Goal: Information Seeking & Learning: Check status

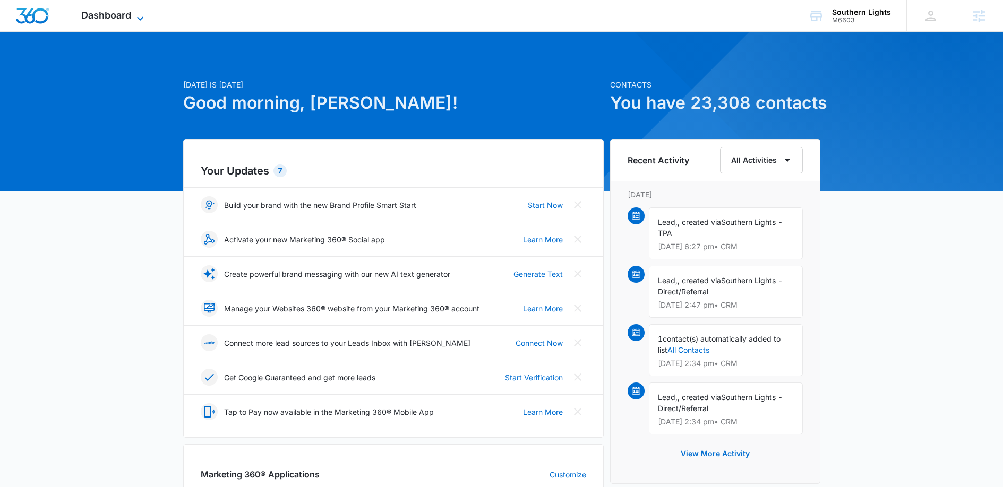
click at [130, 13] on span "Dashboard" at bounding box center [106, 15] width 50 height 11
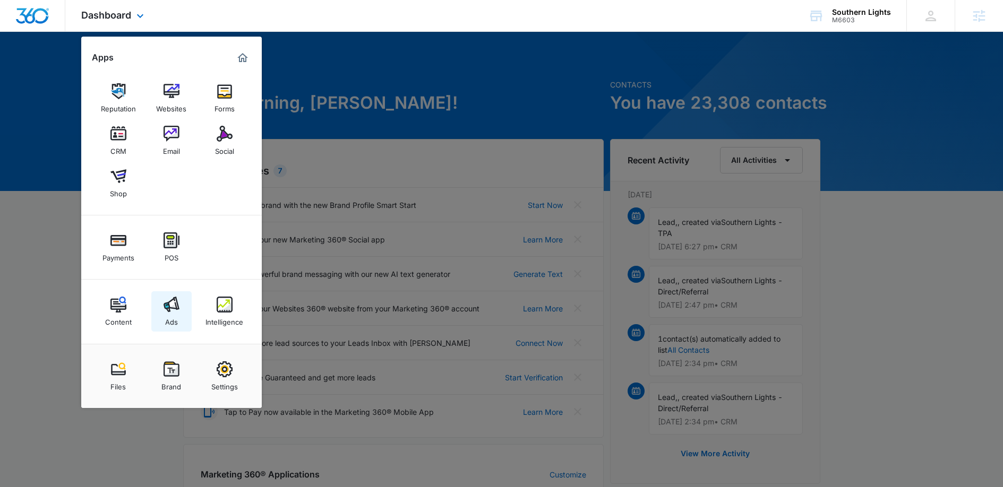
click at [171, 306] on img at bounding box center [171, 305] width 16 height 16
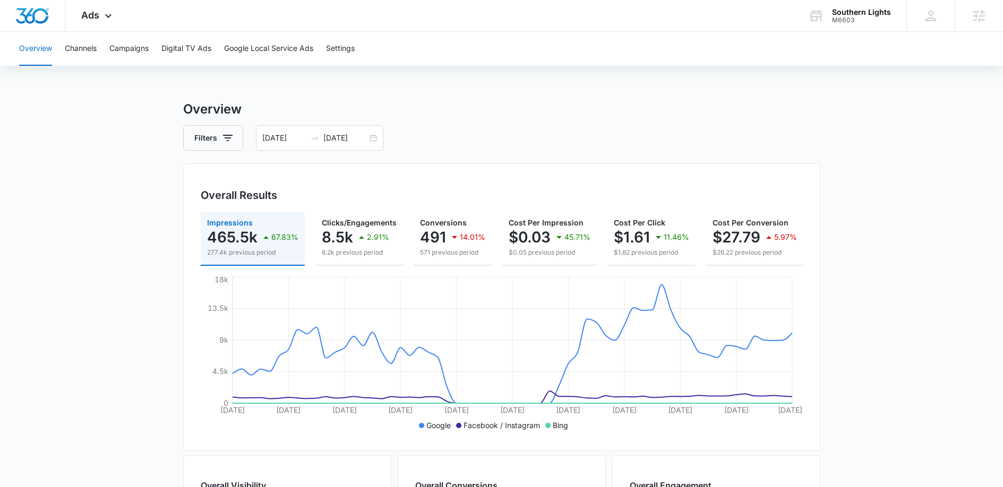
drag, startPoint x: 344, startPoint y: 139, endPoint x: 337, endPoint y: 151, distance: 13.6
click at [345, 138] on input "09/20/2025" at bounding box center [345, 138] width 44 height 12
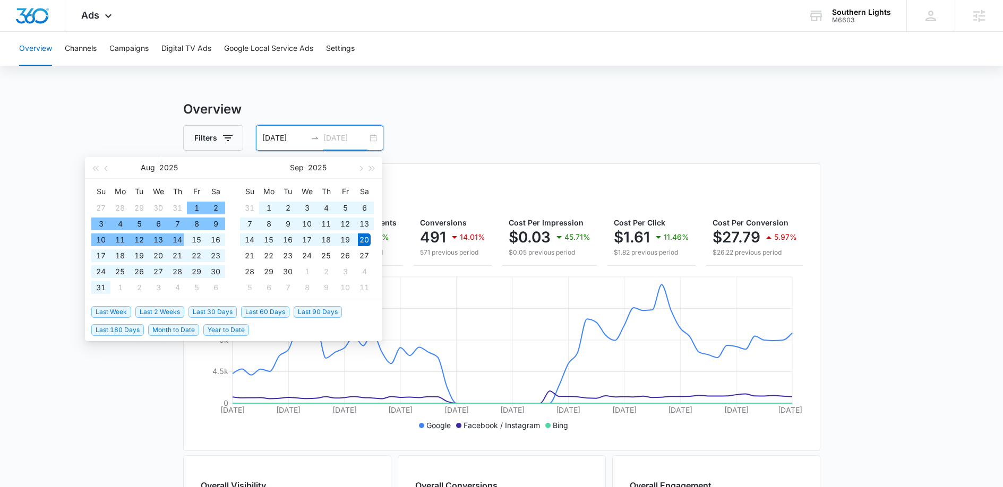
type input "09/20/2025"
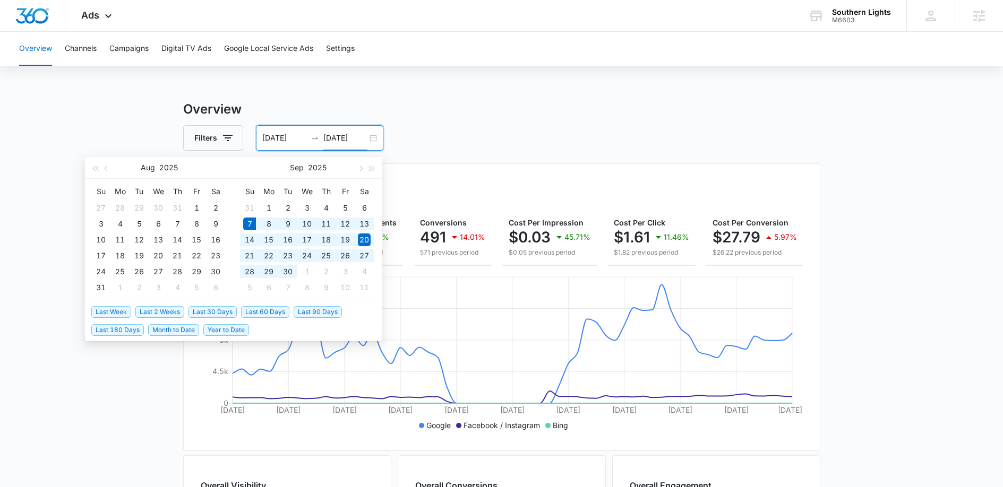
click at [209, 315] on span "Last 30 Days" at bounding box center [212, 312] width 48 height 12
type input "09/07/2025"
type input "10/07/2025"
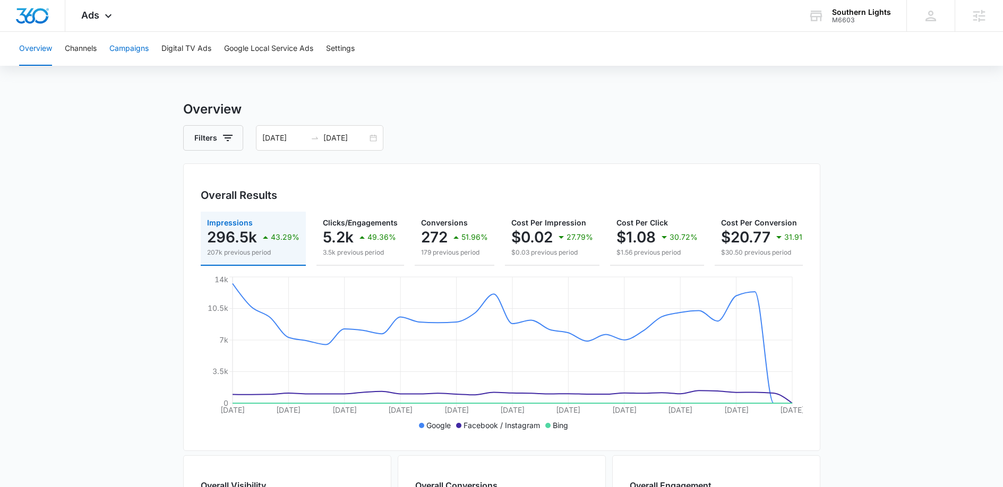
click at [130, 49] on button "Campaigns" at bounding box center [128, 49] width 39 height 34
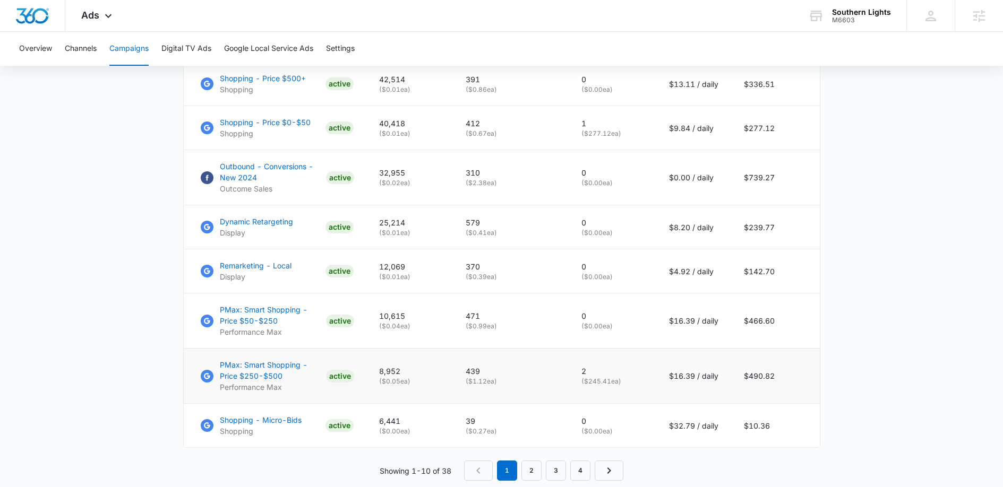
scroll to position [673, 0]
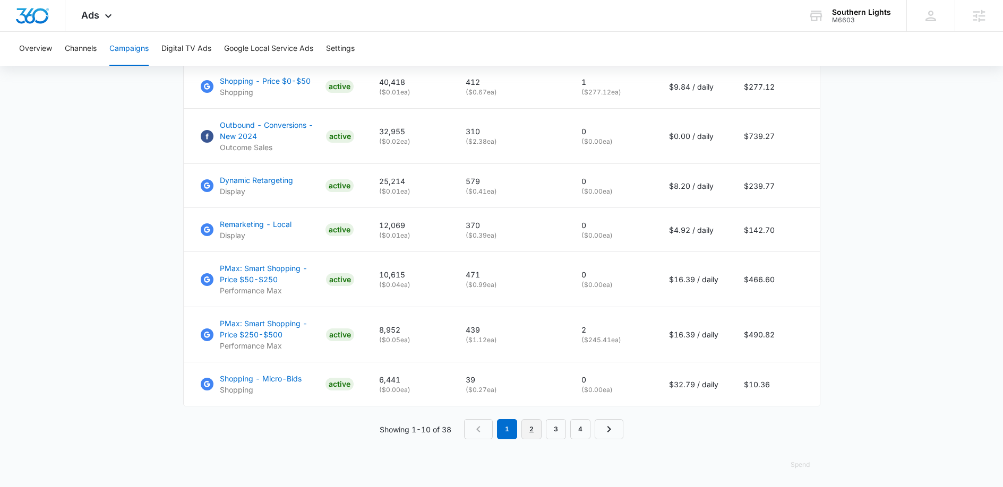
click at [531, 423] on link "2" at bounding box center [531, 429] width 20 height 20
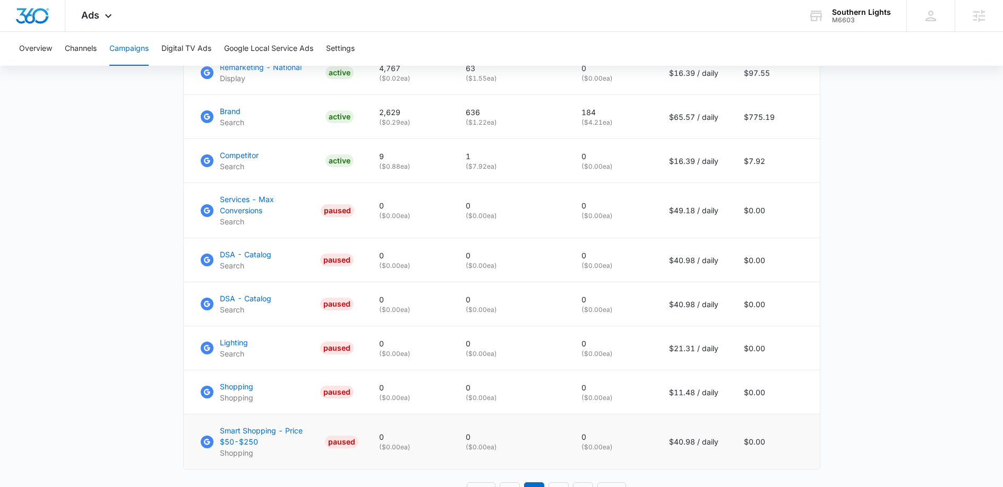
scroll to position [650, 0]
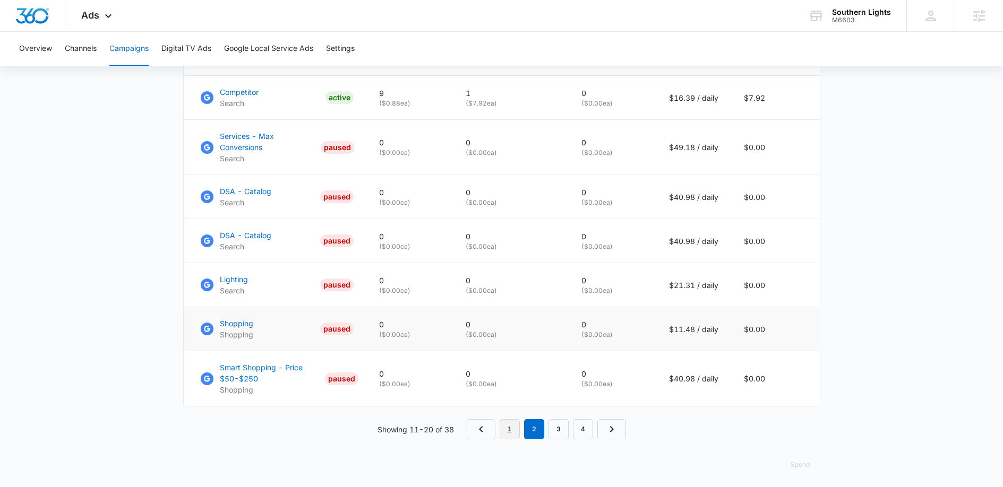
drag, startPoint x: 515, startPoint y: 428, endPoint x: 530, endPoint y: 327, distance: 101.3
click at [515, 427] on link "1" at bounding box center [509, 429] width 20 height 20
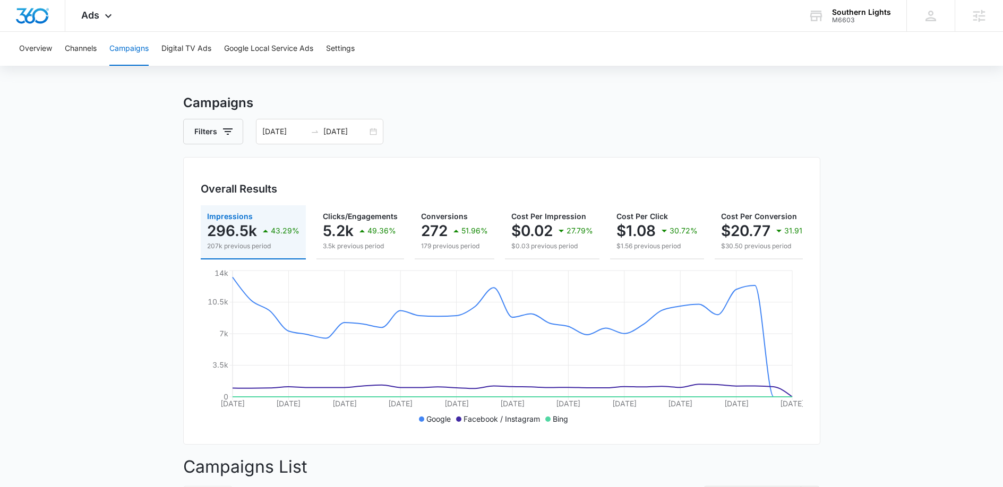
scroll to position [0, 0]
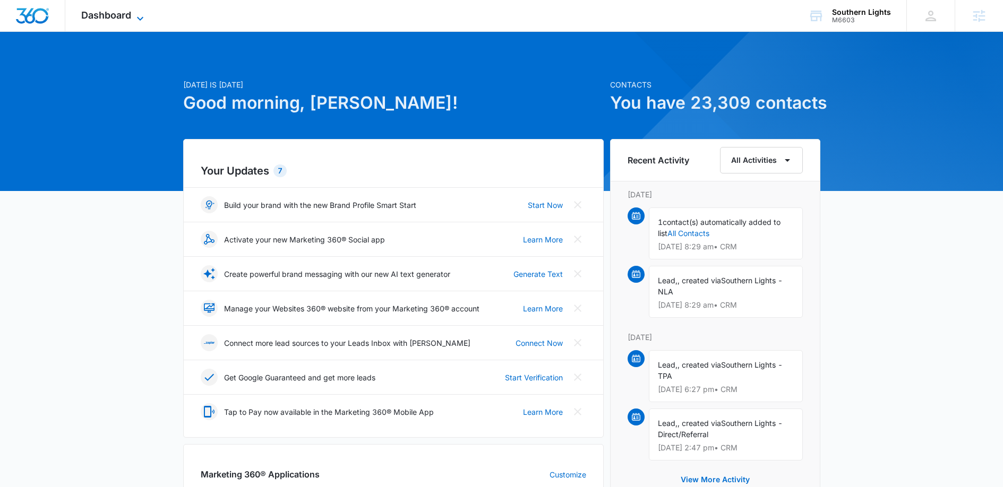
click at [92, 10] on span "Dashboard" at bounding box center [106, 15] width 50 height 11
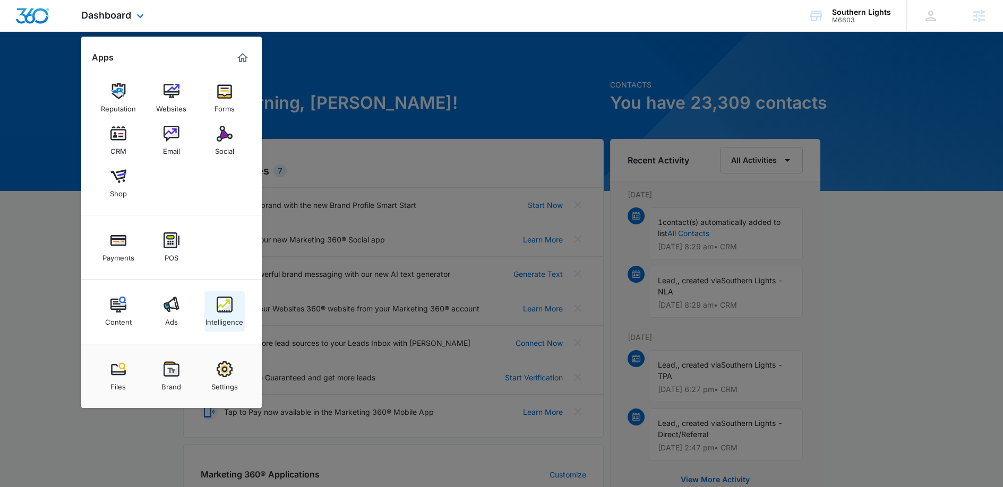
click at [216, 294] on link "Intelligence" at bounding box center [224, 311] width 40 height 40
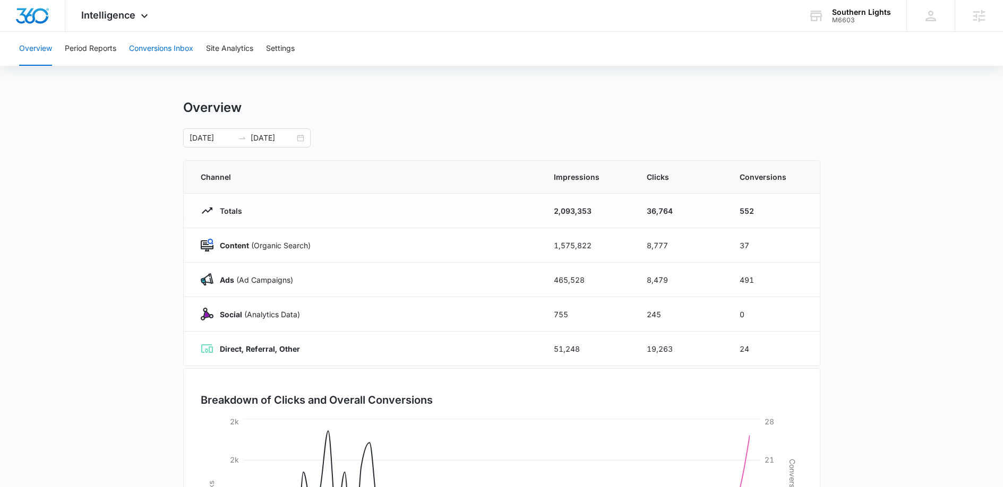
click at [146, 52] on button "Conversions Inbox" at bounding box center [161, 49] width 64 height 34
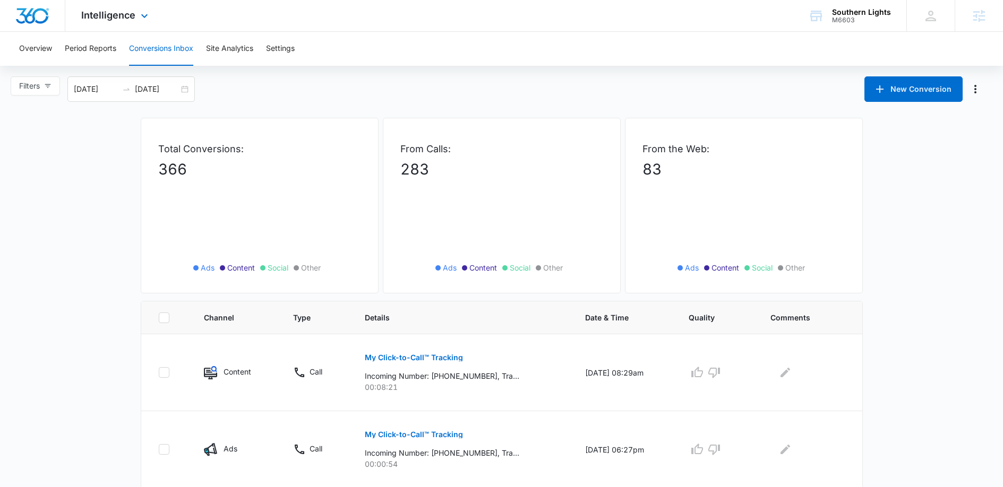
click at [122, 28] on div "Intelligence Apps Reputation Websites Forms CRM Email Social Shop Payments POS …" at bounding box center [115, 15] width 101 height 31
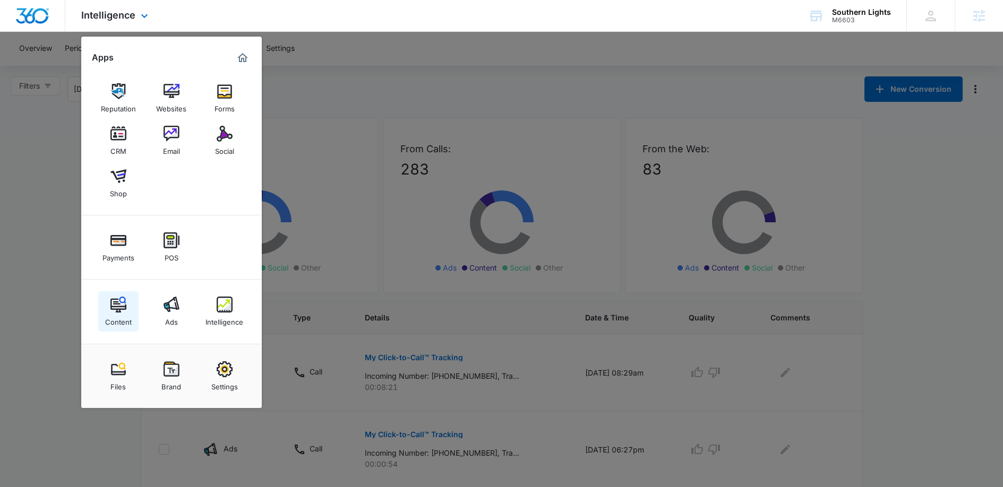
click at [125, 315] on div "Content" at bounding box center [118, 320] width 27 height 14
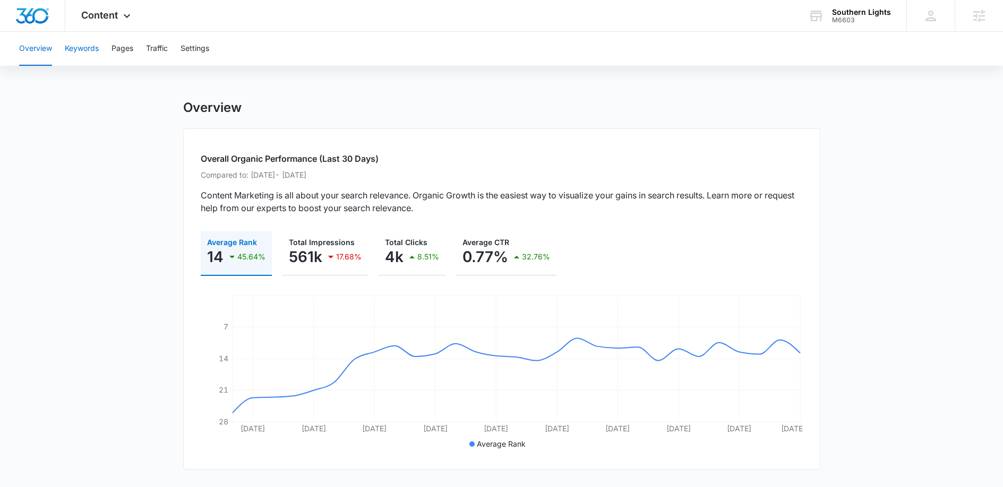
click at [83, 51] on button "Keywords" at bounding box center [82, 49] width 34 height 34
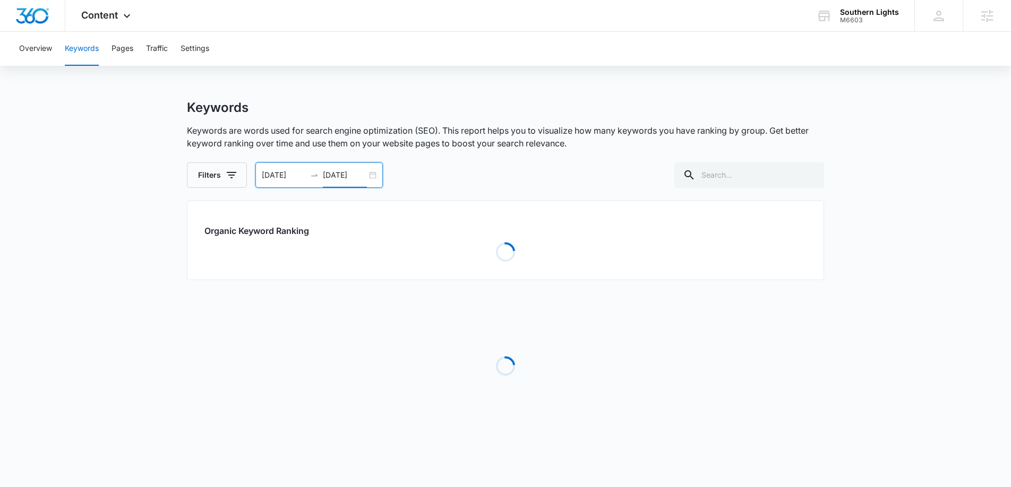
click at [333, 179] on input "09/20/2025" at bounding box center [345, 175] width 44 height 12
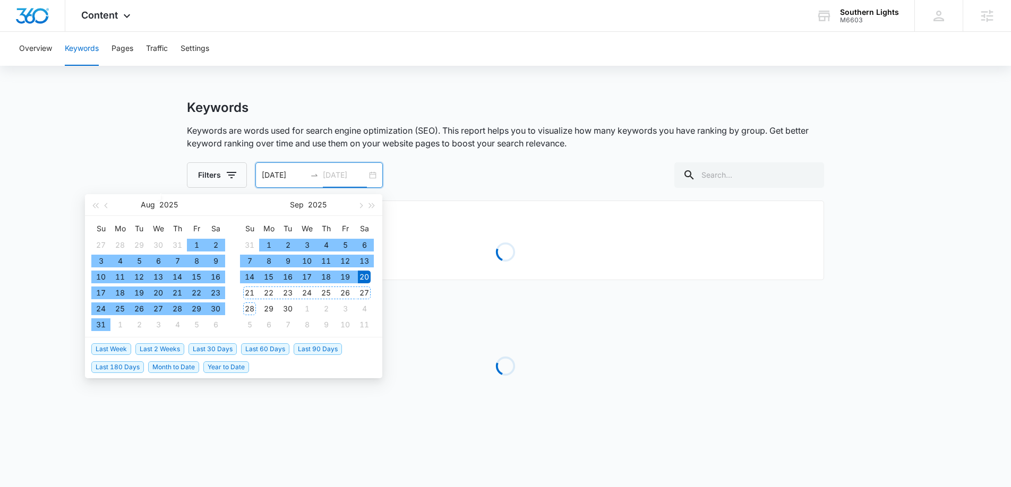
type input "09/20/2025"
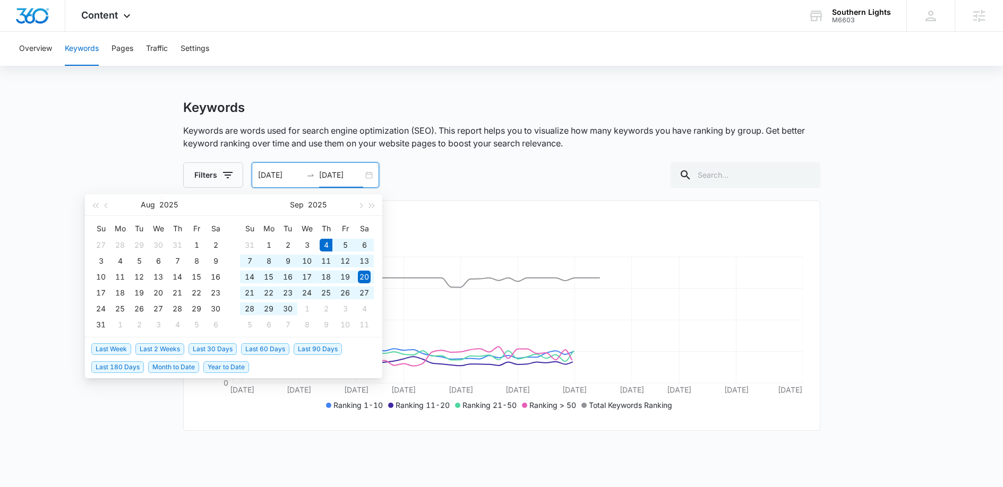
click at [214, 348] on span "Last 30 Days" at bounding box center [212, 349] width 48 height 12
type input "09/04/2025"
type input "10/04/2025"
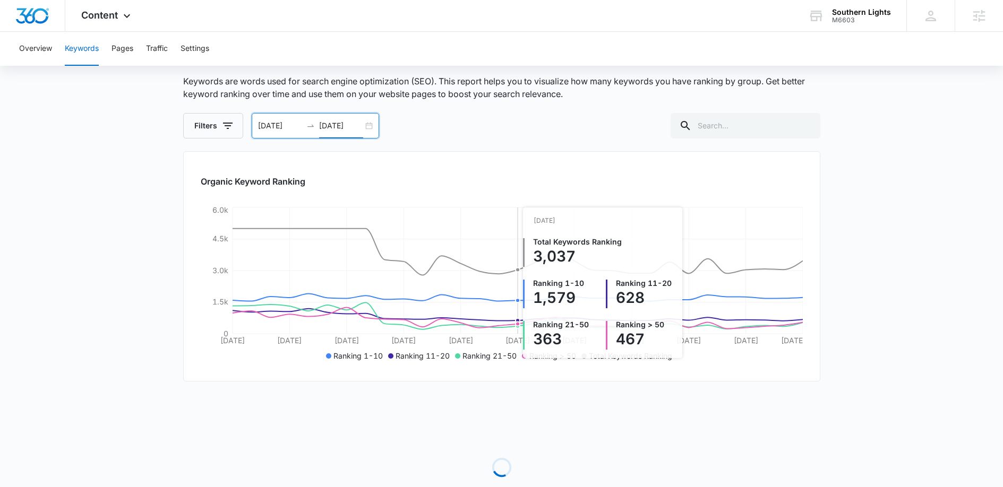
scroll to position [122, 0]
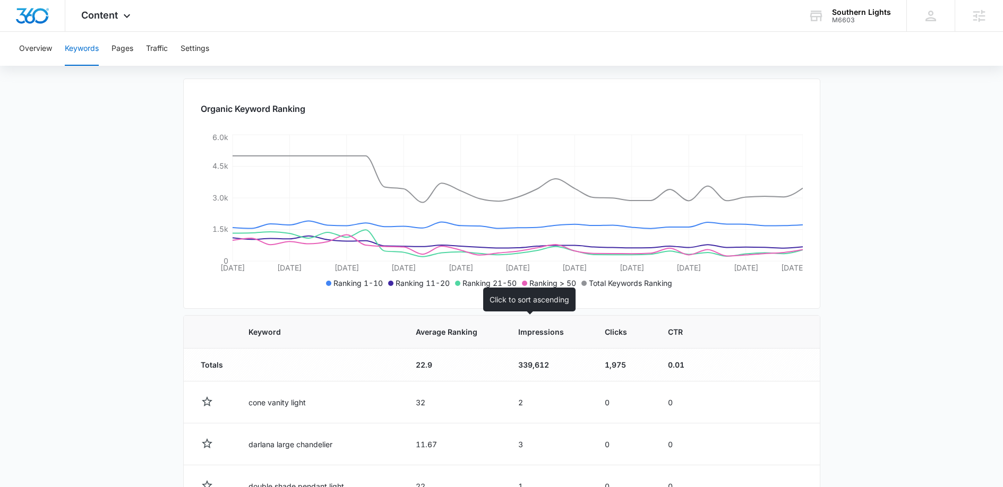
click at [518, 335] on span "Impressions" at bounding box center [541, 331] width 46 height 11
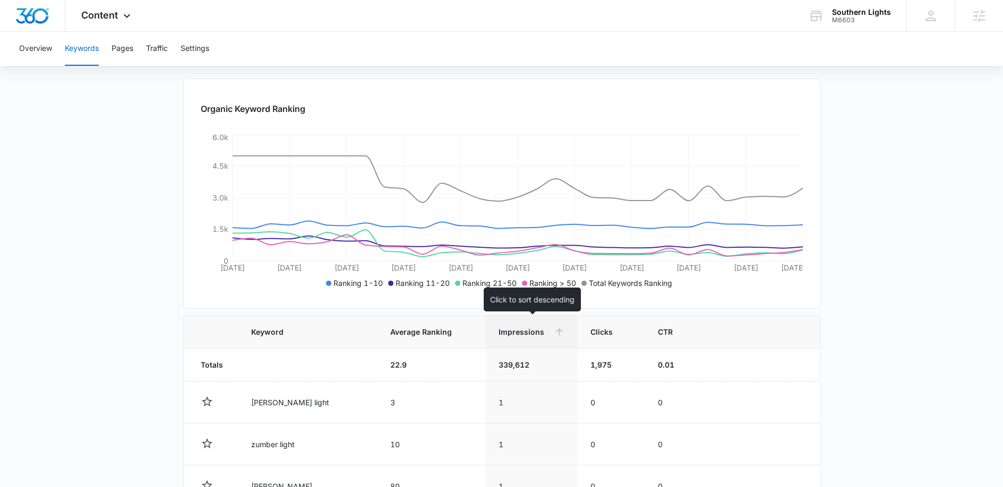
click at [523, 325] on th "Impressions" at bounding box center [532, 332] width 92 height 33
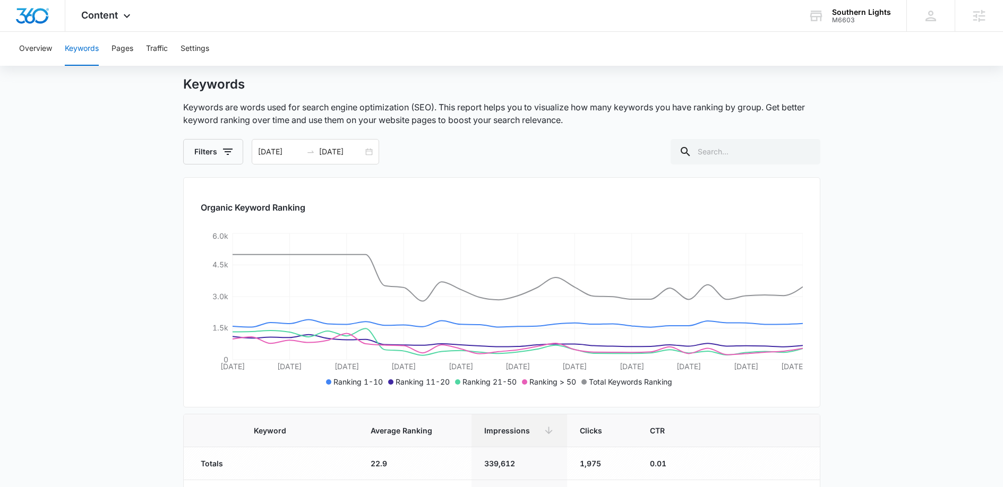
scroll to position [0, 0]
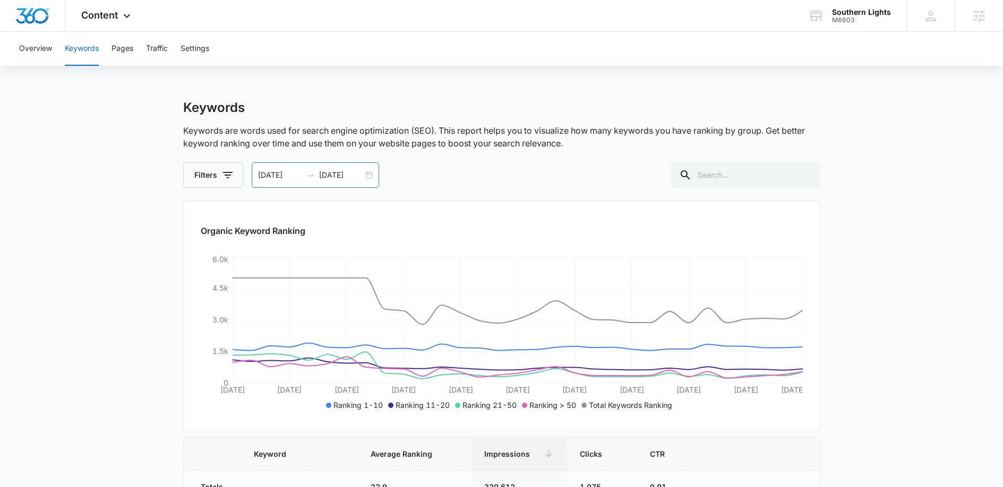
click at [262, 175] on input "09/04/2025" at bounding box center [280, 175] width 44 height 12
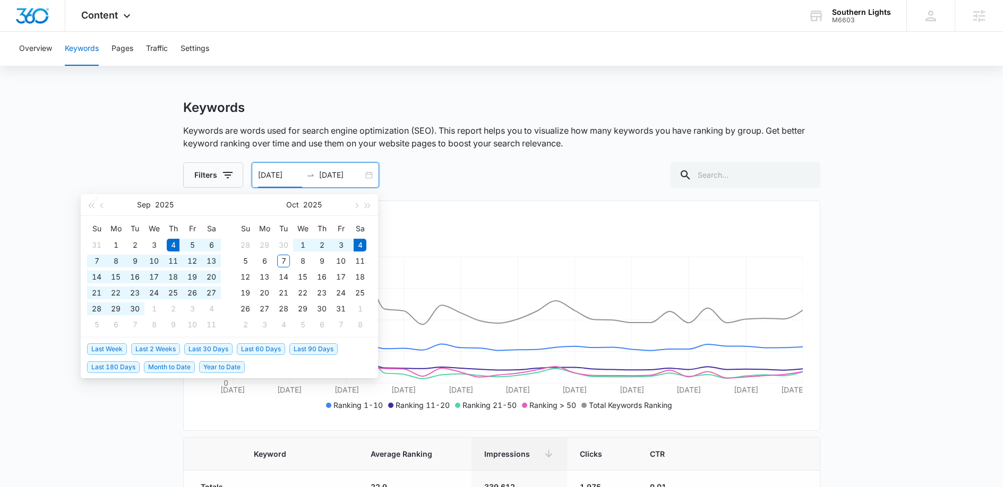
click at [296, 177] on input "09/04/2025" at bounding box center [280, 175] width 44 height 12
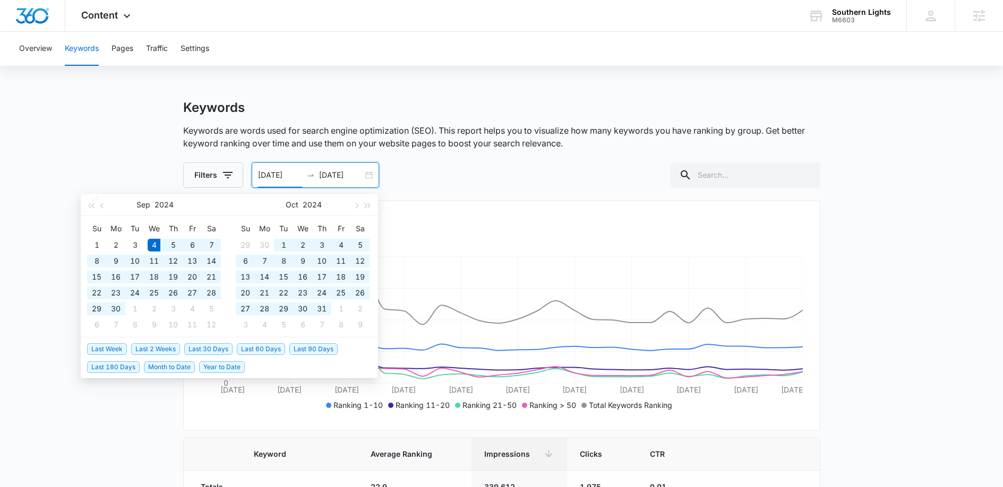
type input "09/04/2024"
click at [339, 176] on input "10/04/2025" at bounding box center [341, 175] width 44 height 12
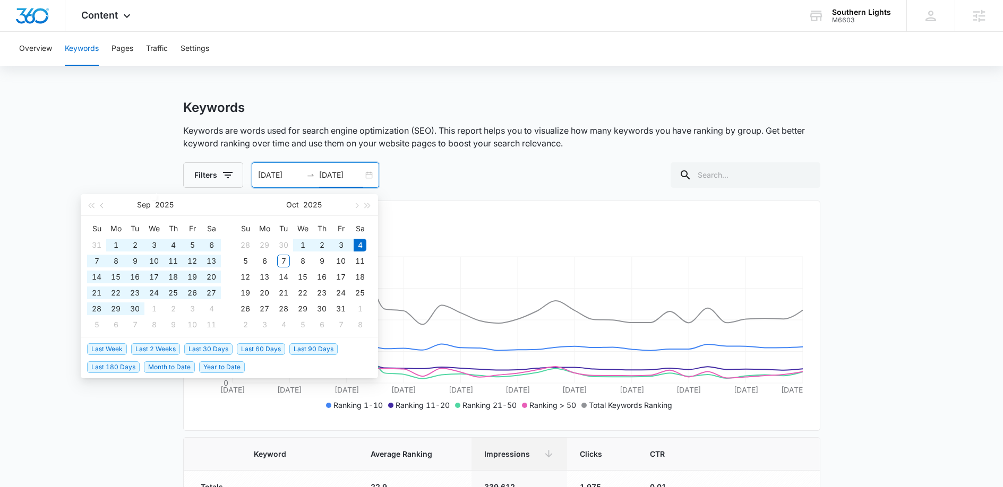
click at [357, 176] on input "10/04/2025" at bounding box center [341, 175] width 44 height 12
click at [356, 176] on input "10/04/2025" at bounding box center [341, 175] width 44 height 12
click at [359, 178] on input "10/04/2025" at bounding box center [341, 175] width 44 height 12
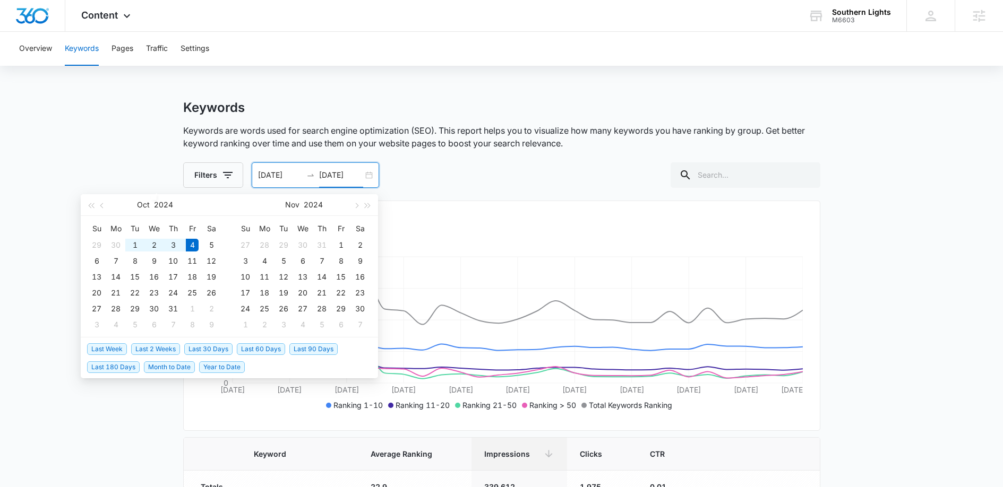
click at [322, 175] on input "10/04/2024" at bounding box center [341, 175] width 44 height 12
drag, startPoint x: 337, startPoint y: 174, endPoint x: 330, endPoint y: 175, distance: 7.5
click at [329, 175] on input "12/04/2024" at bounding box center [341, 175] width 44 height 12
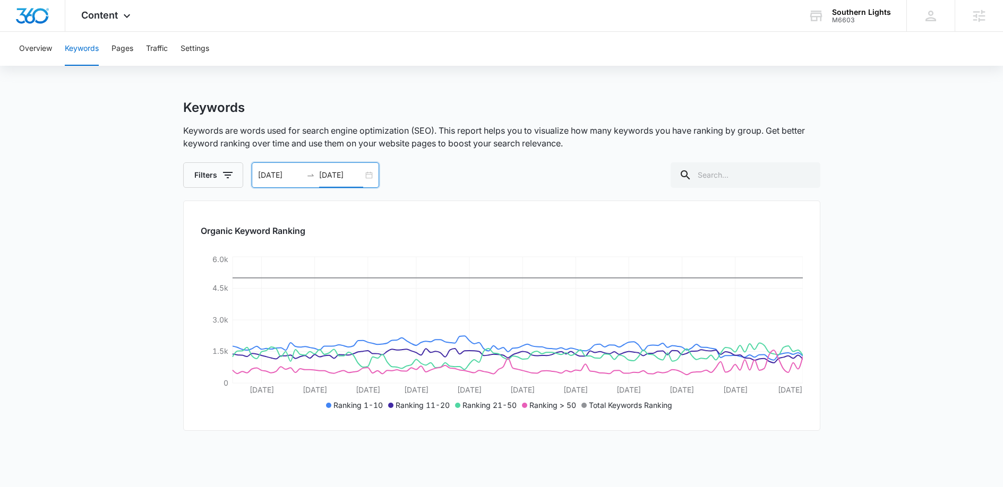
scroll to position [122, 0]
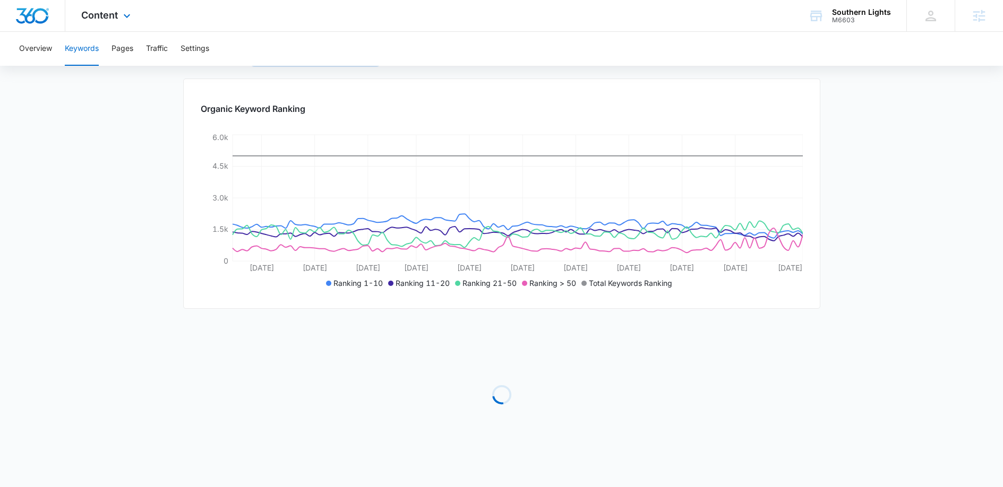
type input "12/31/2024"
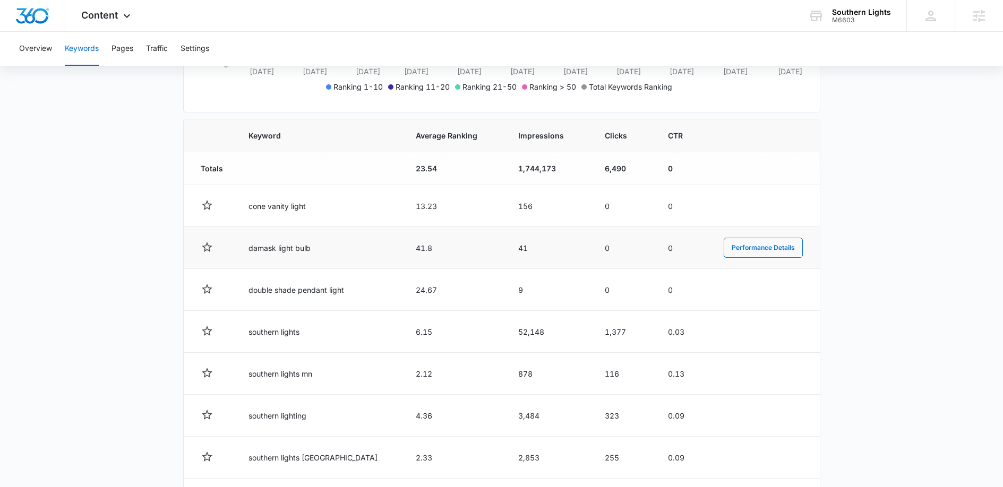
scroll to position [320, 0]
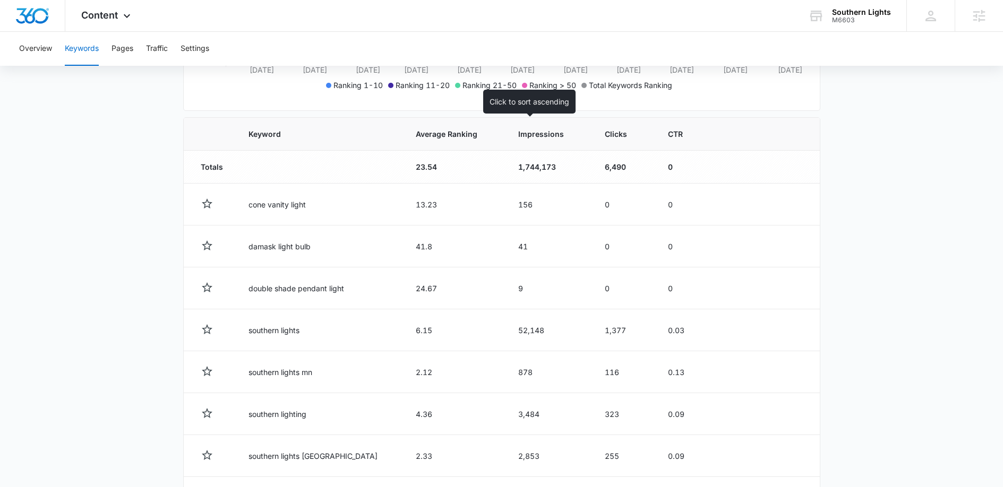
click at [524, 132] on span "Impressions" at bounding box center [541, 133] width 46 height 11
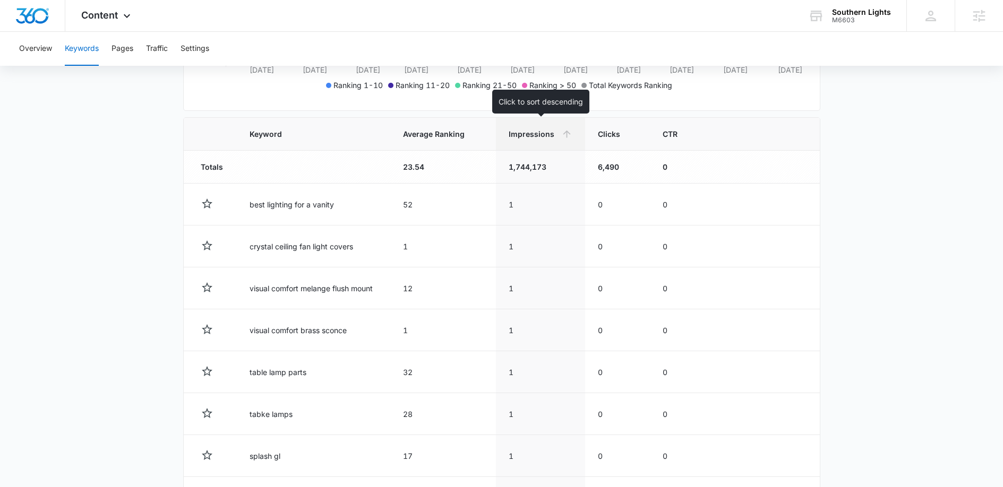
click at [547, 135] on span "Impressions" at bounding box center [532, 133] width 48 height 11
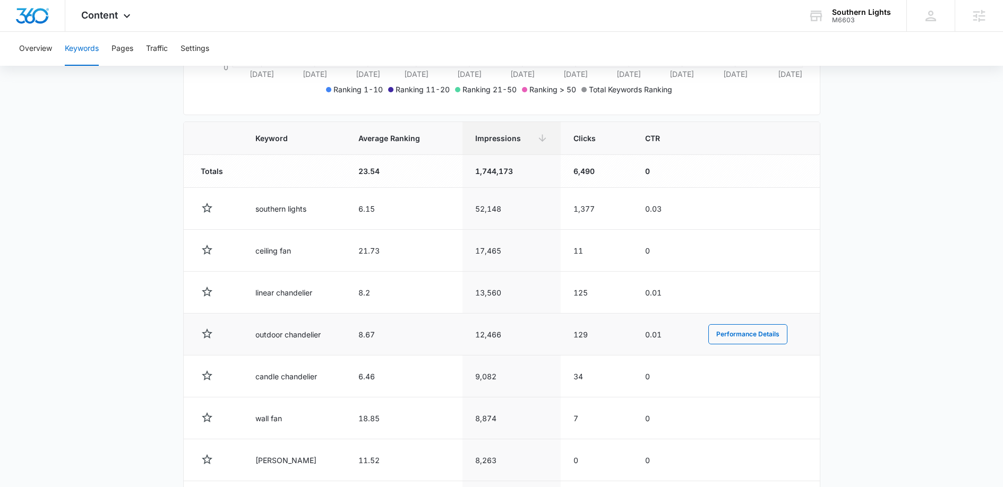
scroll to position [316, 0]
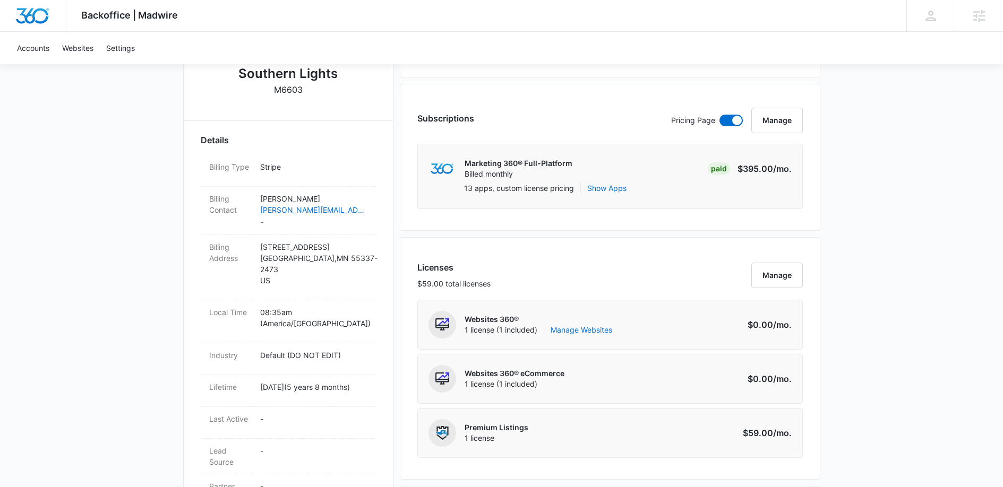
scroll to position [318, 0]
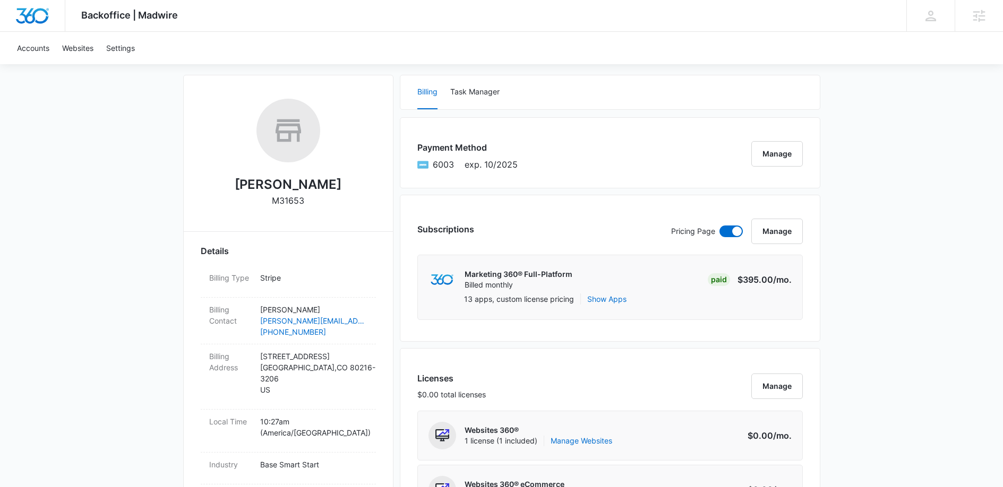
scroll to position [217, 0]
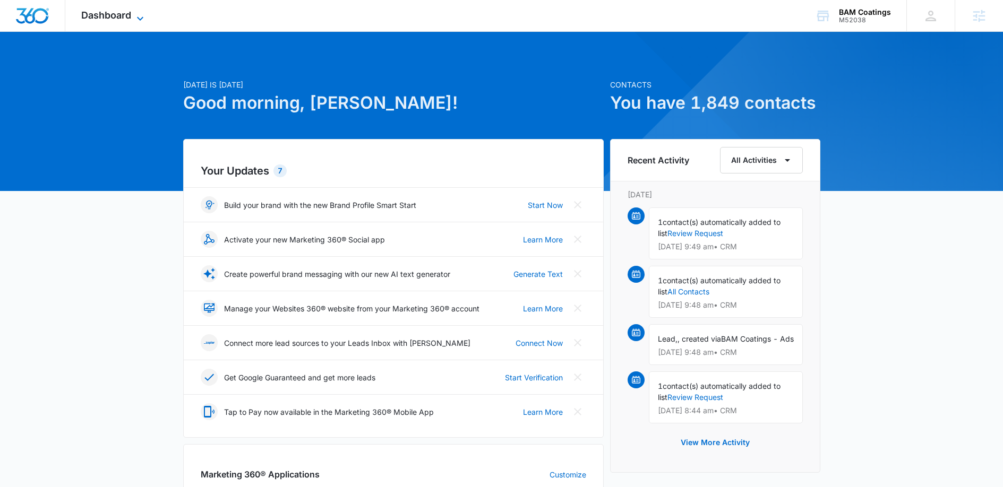
click at [139, 17] on icon at bounding box center [140, 18] width 13 height 13
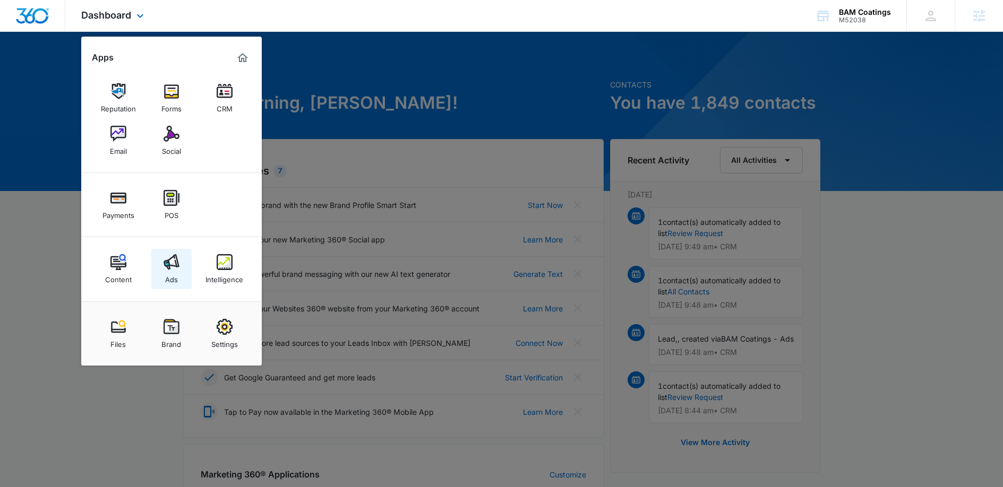
click at [183, 266] on link "Ads" at bounding box center [171, 269] width 40 height 40
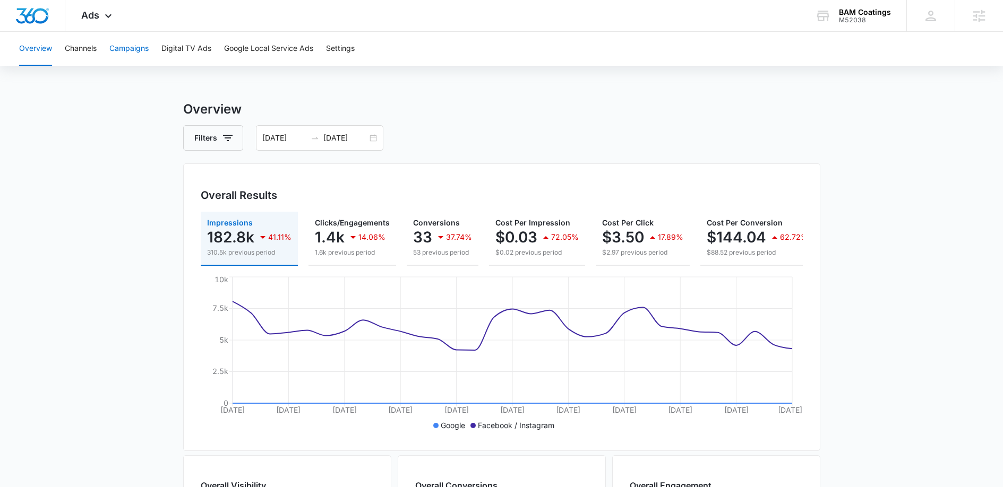
click at [132, 47] on button "Campaigns" at bounding box center [128, 49] width 39 height 34
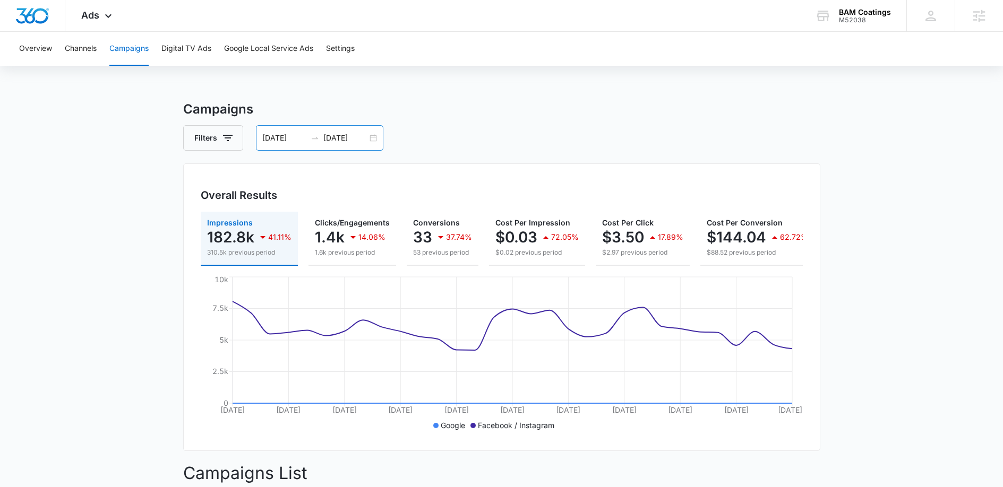
click at [318, 140] on div at bounding box center [314, 138] width 17 height 8
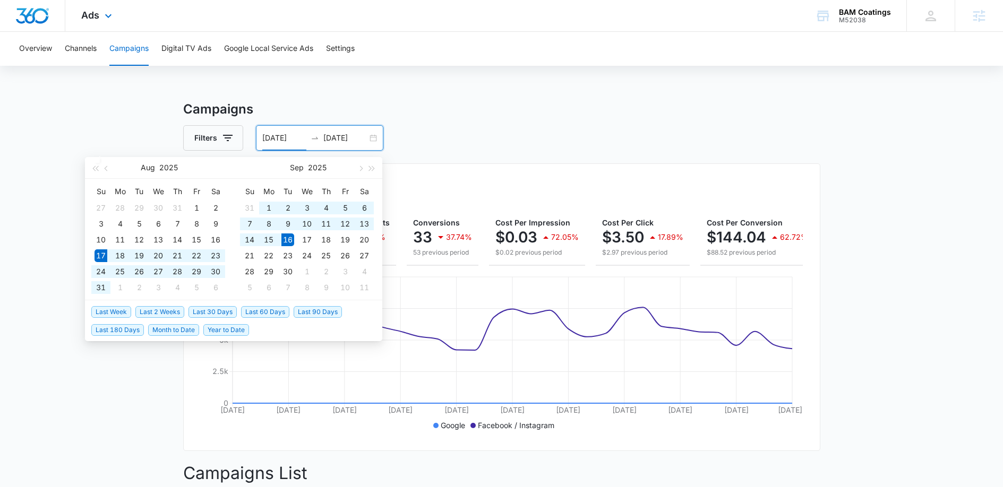
type input "[DATE]"
drag, startPoint x: 493, startPoint y: 100, endPoint x: 449, endPoint y: 93, distance: 45.2
click at [493, 100] on h3 "Campaigns" at bounding box center [501, 109] width 637 height 19
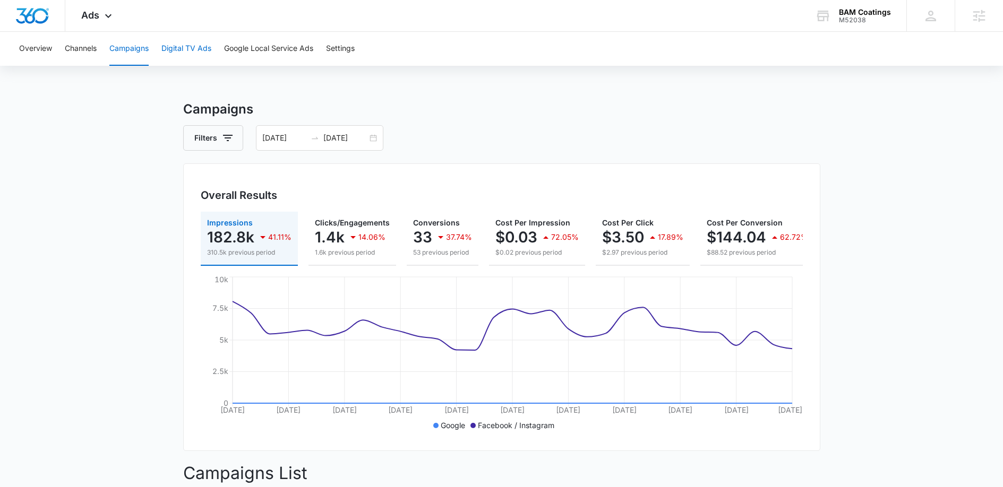
click at [174, 50] on button "Digital TV Ads" at bounding box center [186, 49] width 50 height 34
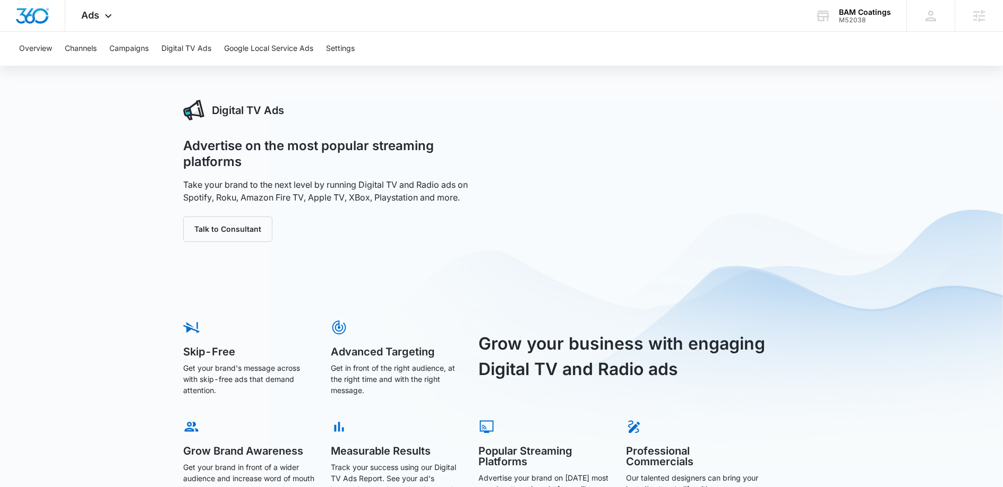
click at [99, 57] on div "Overview Channels Campaigns Digital TV Ads Google Local Service Ads Settings" at bounding box center [501, 49] width 977 height 34
click at [127, 52] on button "Campaigns" at bounding box center [128, 49] width 39 height 34
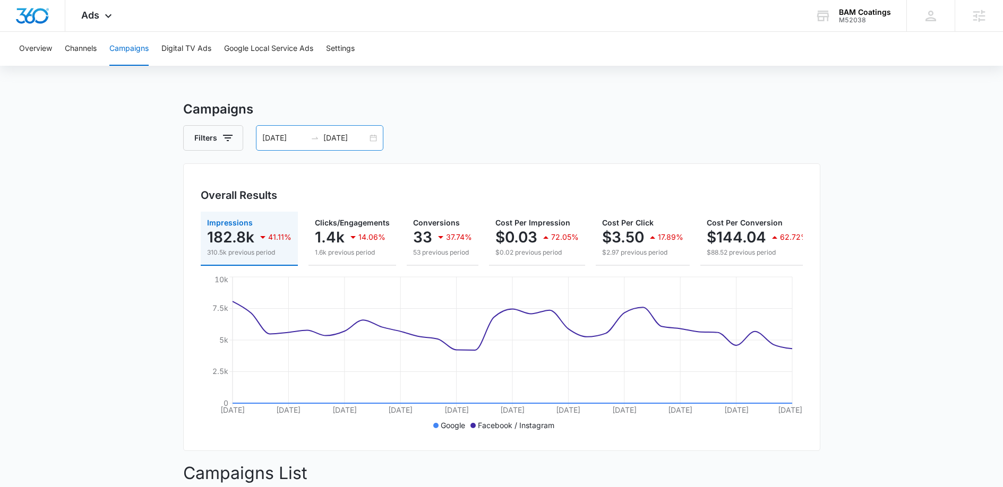
click at [272, 138] on input "[DATE]" at bounding box center [284, 138] width 44 height 12
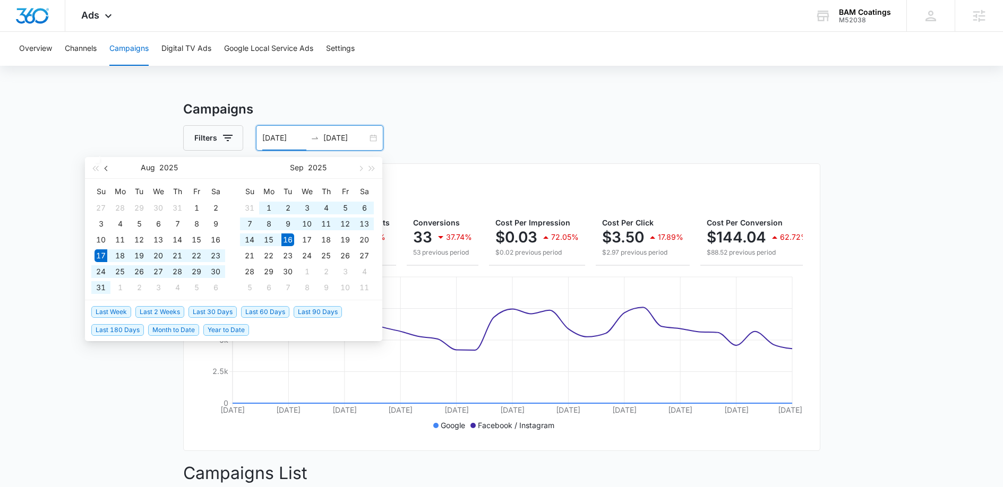
click at [102, 165] on button "button" at bounding box center [107, 167] width 12 height 21
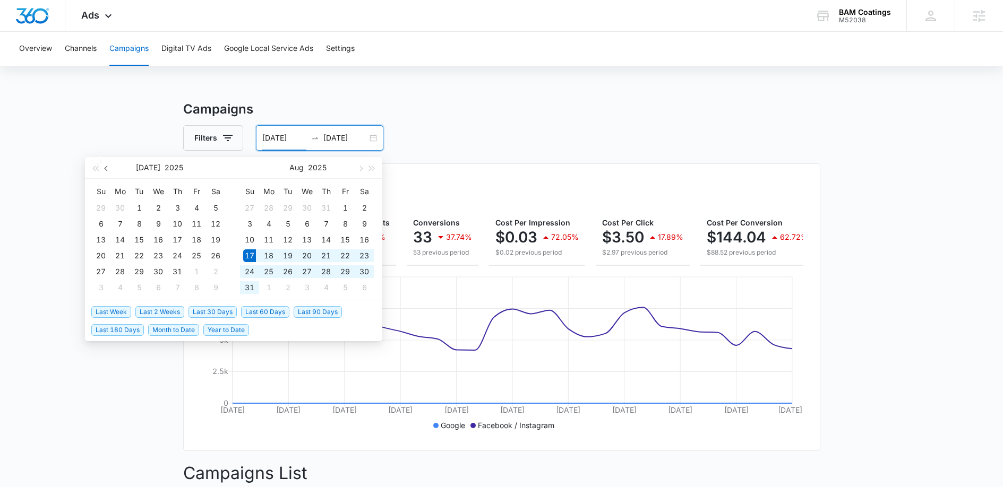
click at [107, 167] on span "button" at bounding box center [107, 168] width 5 height 5
type input "[DATE]"
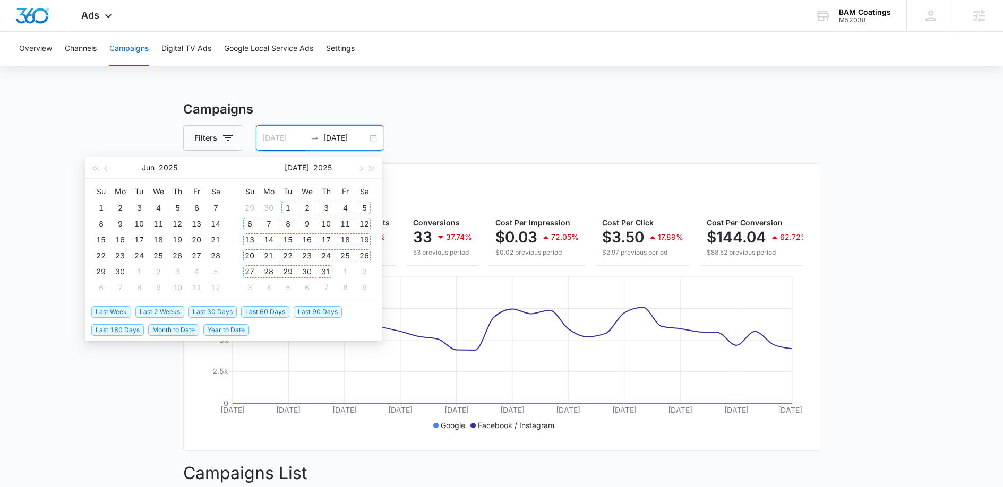
click at [291, 206] on div "1" at bounding box center [287, 208] width 13 height 13
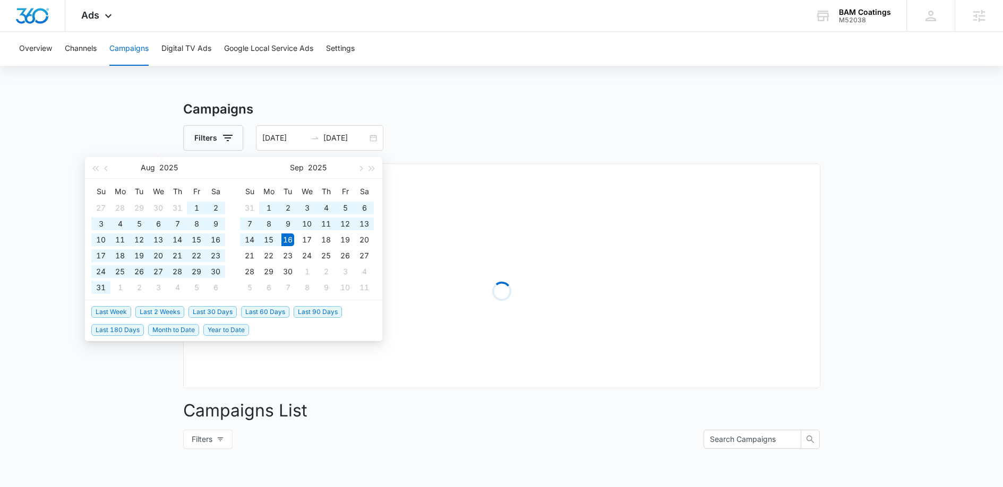
click at [533, 122] on div "Campaigns Filters 07/01/2025 09/16/2025 Overall Results Loading Campaigns List …" at bounding box center [501, 376] width 637 height 553
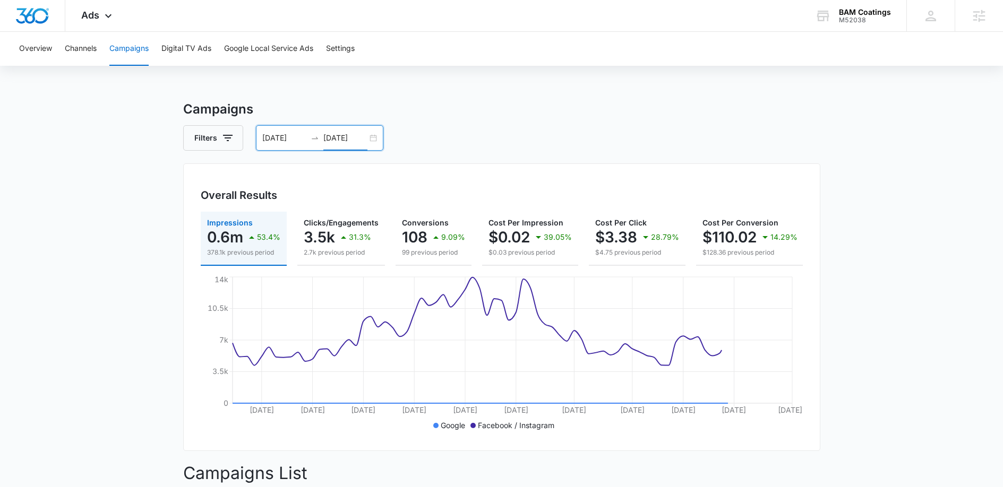
click at [343, 138] on input "[DATE]" at bounding box center [345, 138] width 44 height 12
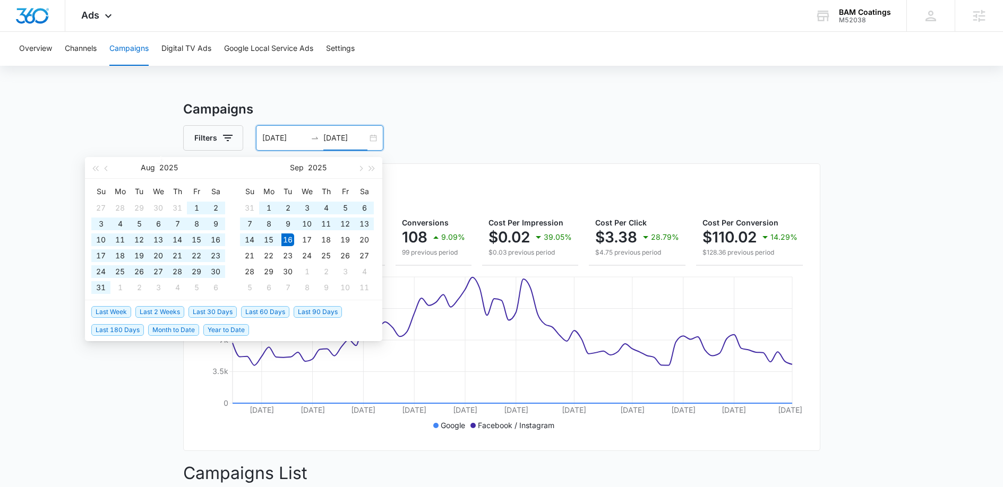
click at [337, 137] on input "[DATE]" at bounding box center [345, 138] width 44 height 12
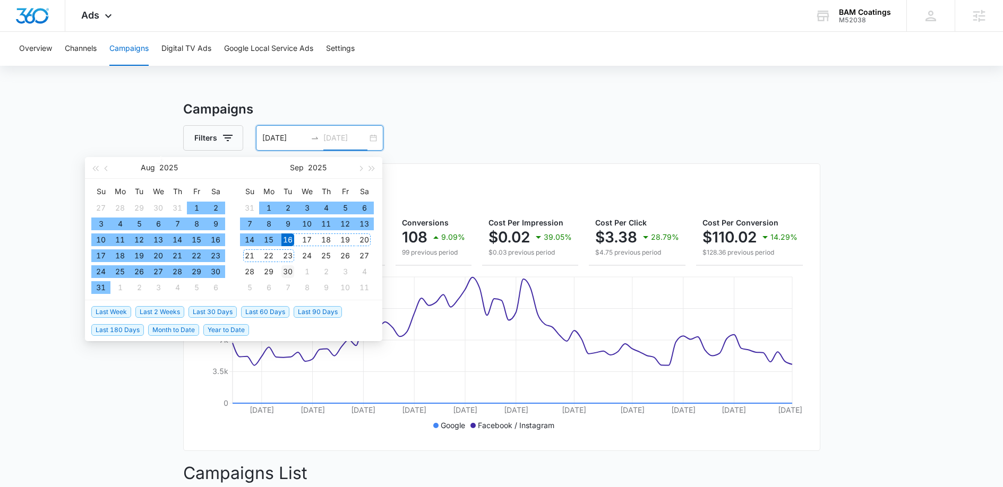
type input "09/30/2025"
click at [289, 268] on div "30" at bounding box center [287, 271] width 13 height 13
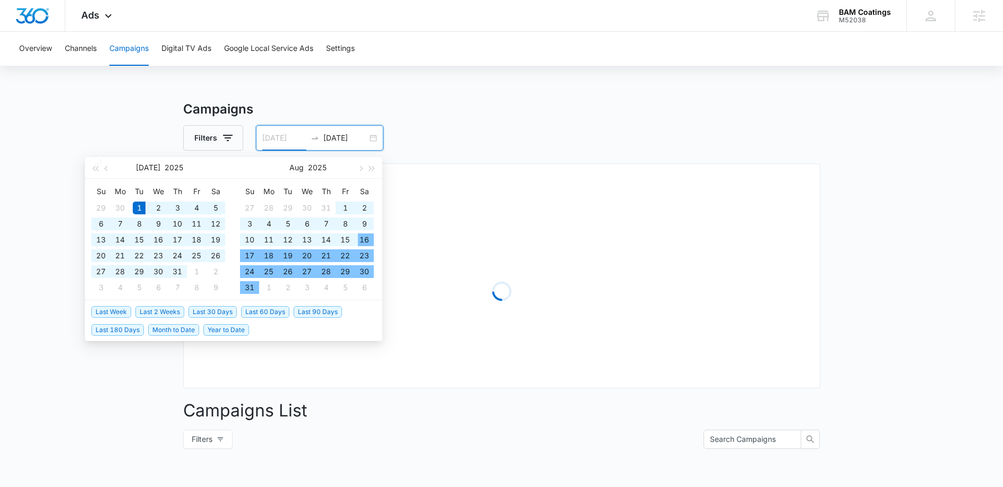
type input "[DATE]"
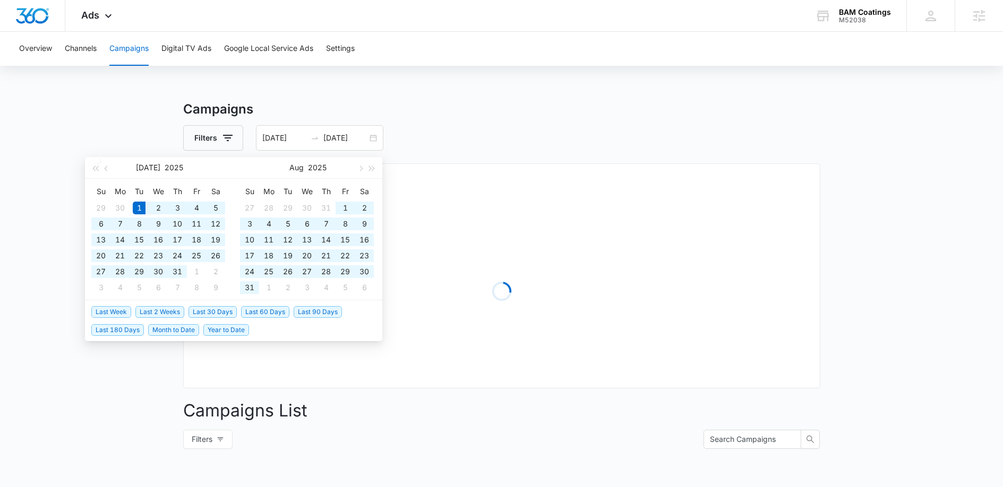
click at [531, 116] on h3 "Campaigns" at bounding box center [501, 109] width 637 height 19
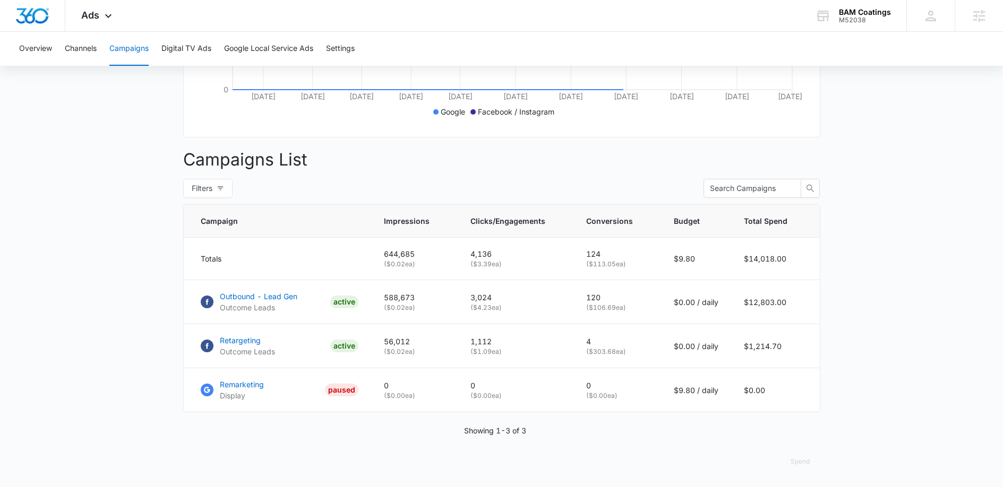
scroll to position [322, 0]
drag, startPoint x: 591, startPoint y: 308, endPoint x: 636, endPoint y: 307, distance: 44.6
click at [636, 307] on p "( $106.69 ea)" at bounding box center [617, 308] width 62 height 10
click at [591, 309] on p "( $106.69 ea)" at bounding box center [617, 308] width 62 height 10
drag, startPoint x: 588, startPoint y: 297, endPoint x: 627, endPoint y: 295, distance: 39.9
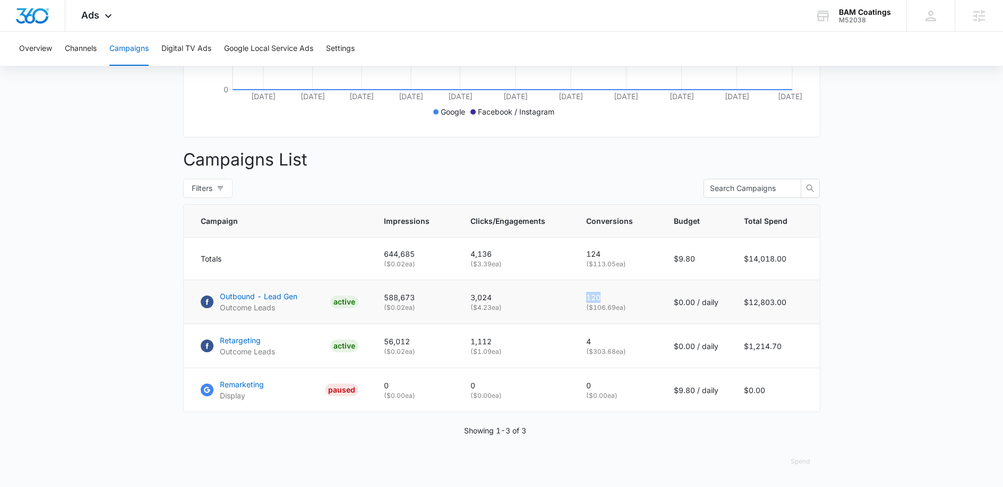
click at [627, 295] on p "120" at bounding box center [617, 297] width 62 height 11
drag, startPoint x: 589, startPoint y: 306, endPoint x: 633, endPoint y: 306, distance: 44.1
click at [633, 306] on p "( $106.69 ea)" at bounding box center [617, 308] width 62 height 10
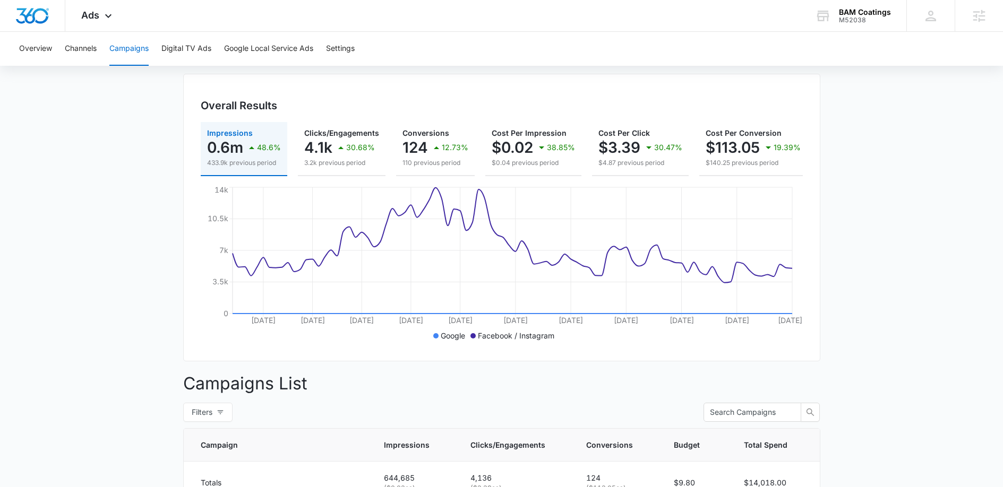
scroll to position [0, 0]
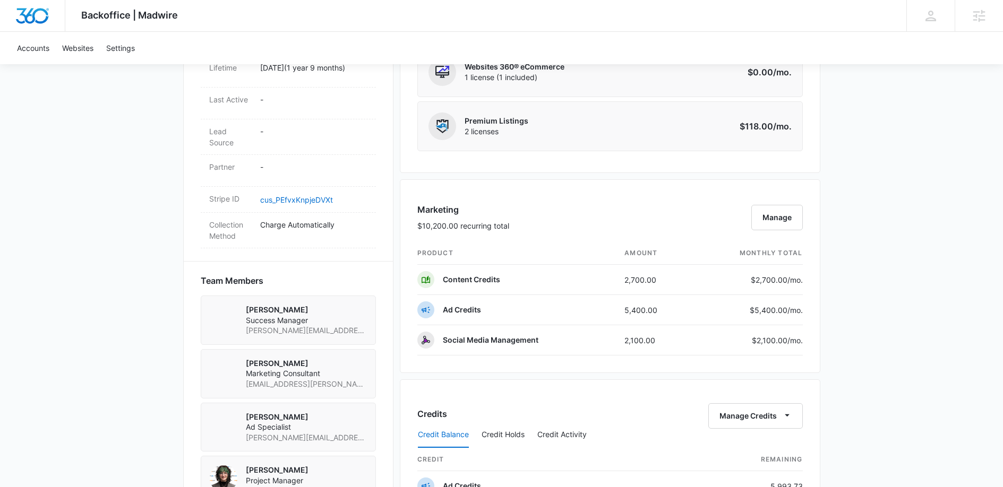
scroll to position [557, 0]
drag, startPoint x: 618, startPoint y: 312, endPoint x: 693, endPoint y: 312, distance: 74.8
click at [693, 312] on tr "Ad Credits 5,400.00 $5,400.00 /mo." at bounding box center [609, 309] width 385 height 30
click at [653, 308] on td "5,400.00" at bounding box center [654, 309] width 77 height 30
drag, startPoint x: 668, startPoint y: 308, endPoint x: 607, endPoint y: 308, distance: 61.0
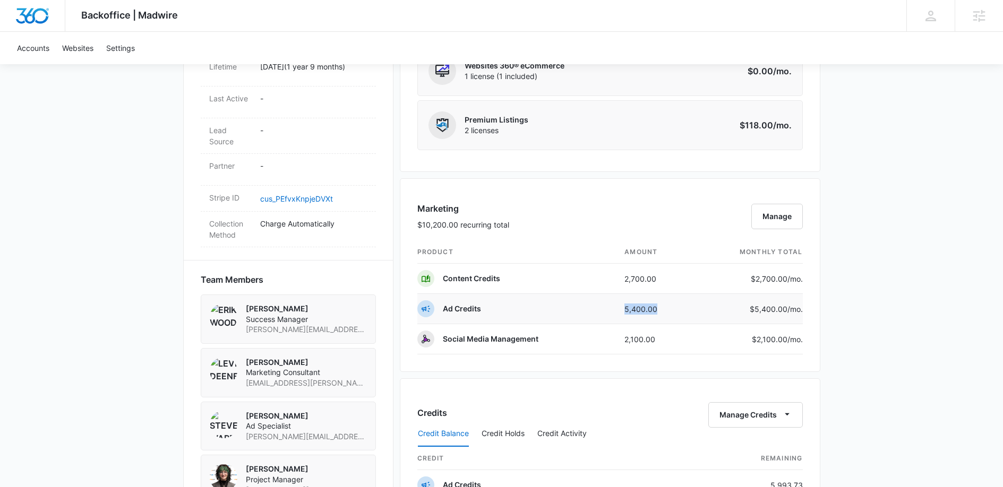
click at [607, 308] on tr "Ad Credits 5,400.00 $5,400.00 /mo." at bounding box center [609, 309] width 385 height 30
click at [659, 309] on td "5,400.00" at bounding box center [654, 309] width 77 height 30
drag, startPoint x: 659, startPoint y: 305, endPoint x: 607, endPoint y: 307, distance: 52.6
click at [607, 307] on tr "Ad Credits 5,400.00 $5,400.00 /mo." at bounding box center [609, 309] width 385 height 30
click at [636, 312] on td "5,400.00" at bounding box center [654, 309] width 77 height 30
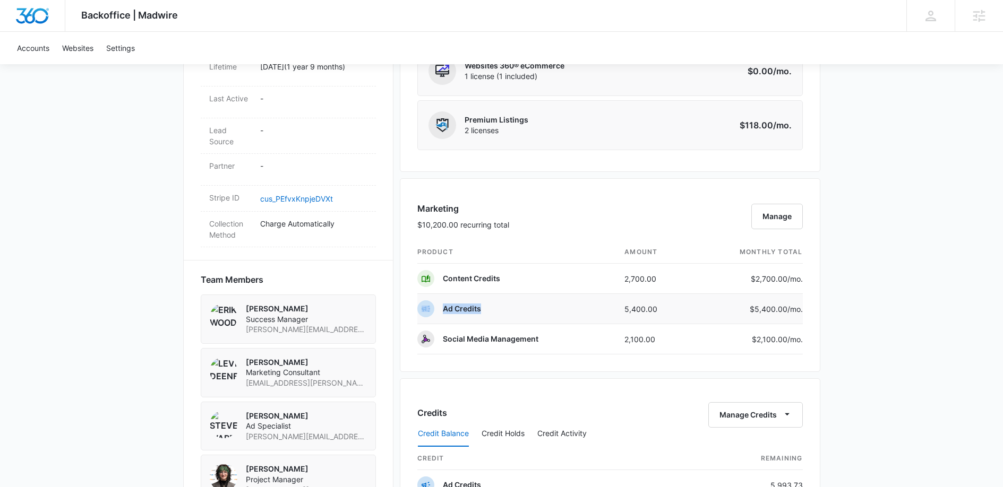
click at [592, 301] on td "Ad Credits" at bounding box center [516, 309] width 199 height 30
click at [585, 289] on div at bounding box center [585, 289] width 0 height 0
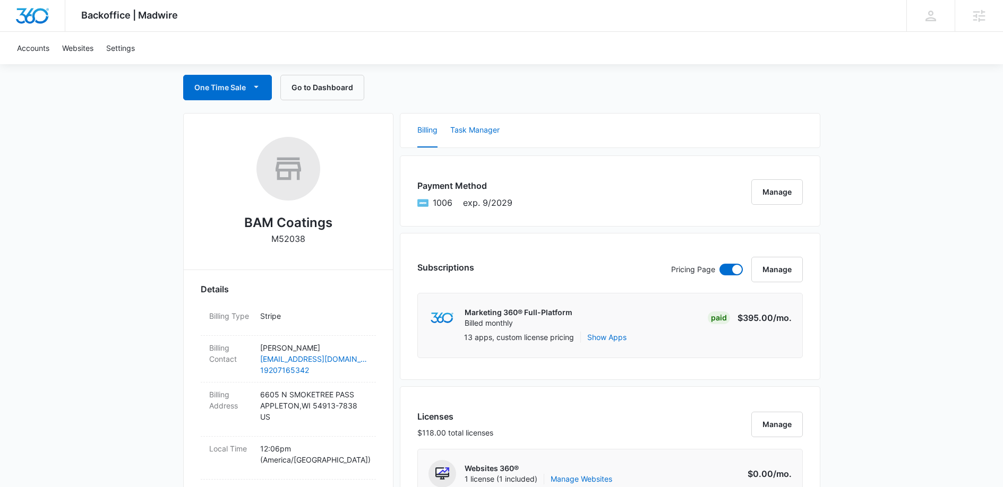
scroll to position [0, 0]
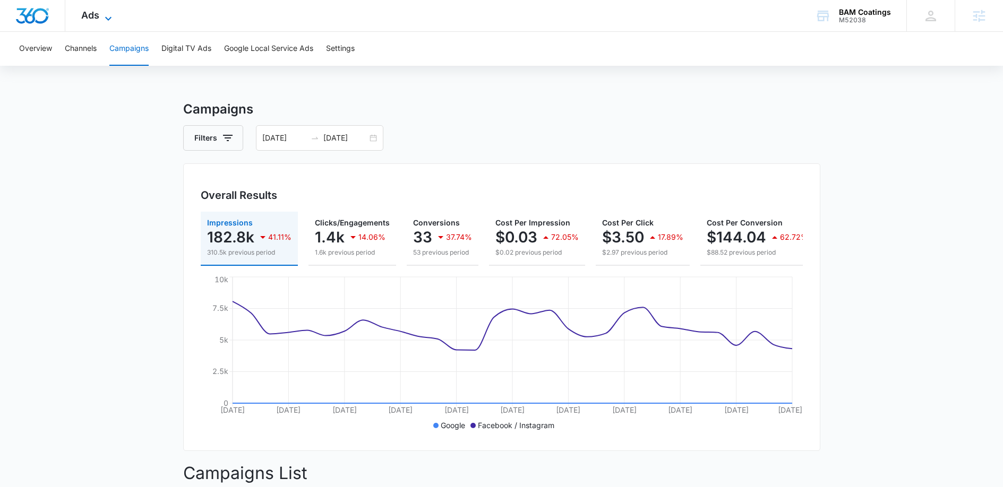
click at [94, 18] on span "Ads" at bounding box center [90, 15] width 18 height 11
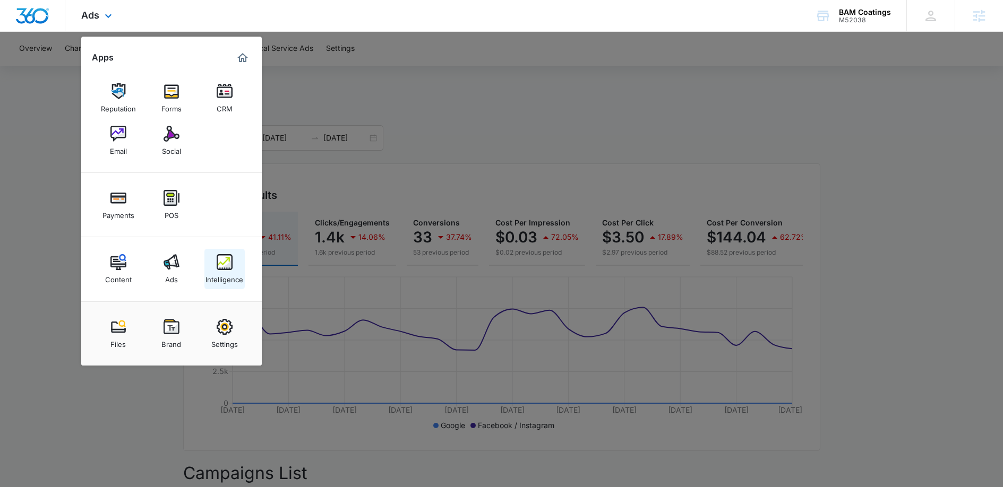
click at [221, 262] on img at bounding box center [225, 262] width 16 height 16
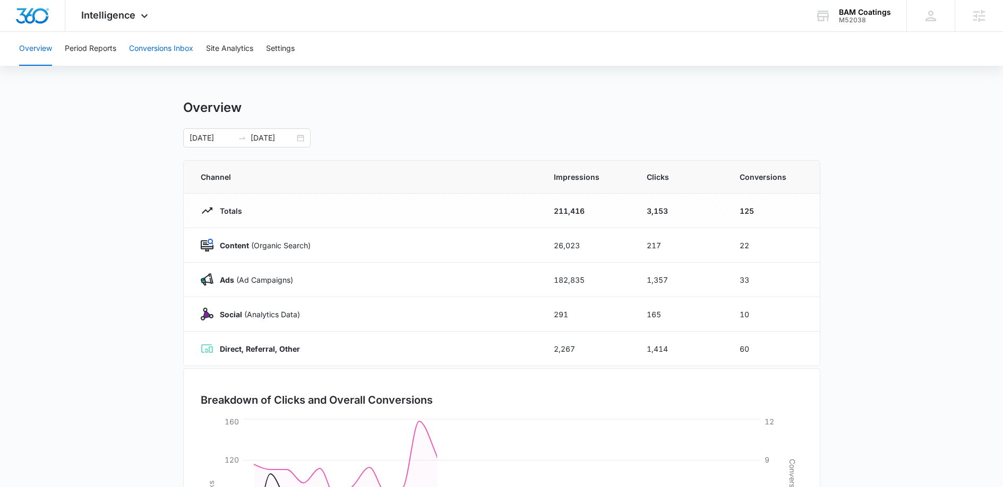
click at [163, 51] on button "Conversions Inbox" at bounding box center [161, 49] width 64 height 34
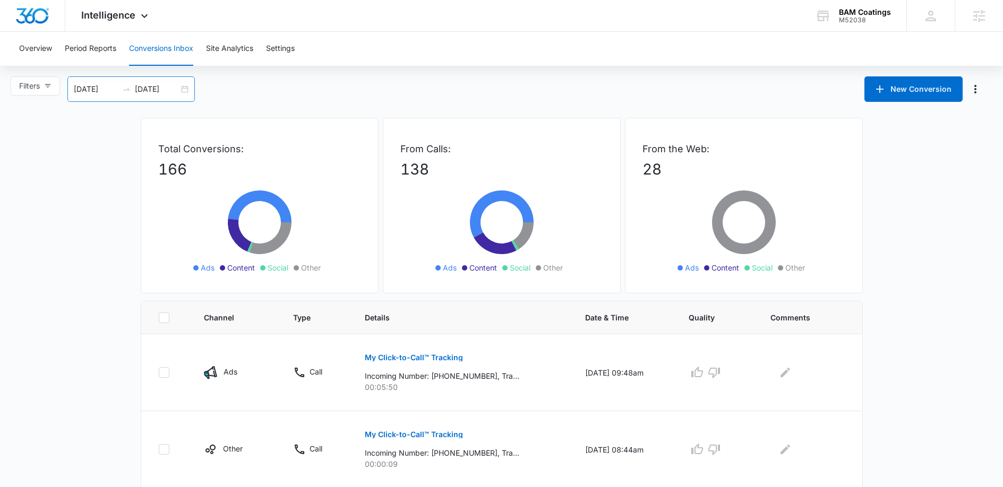
click at [70, 90] on div "[DATE] [DATE]" at bounding box center [130, 88] width 127 height 25
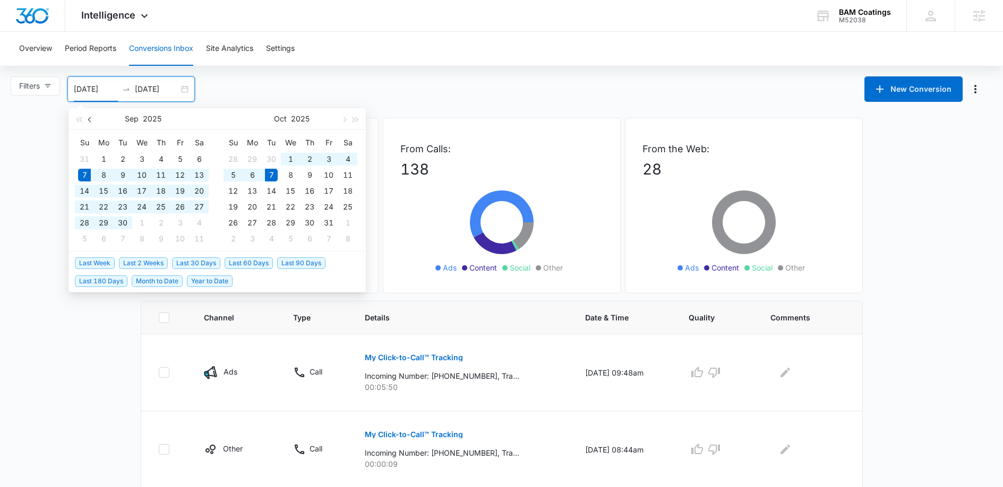
click at [91, 121] on span "button" at bounding box center [90, 119] width 5 height 5
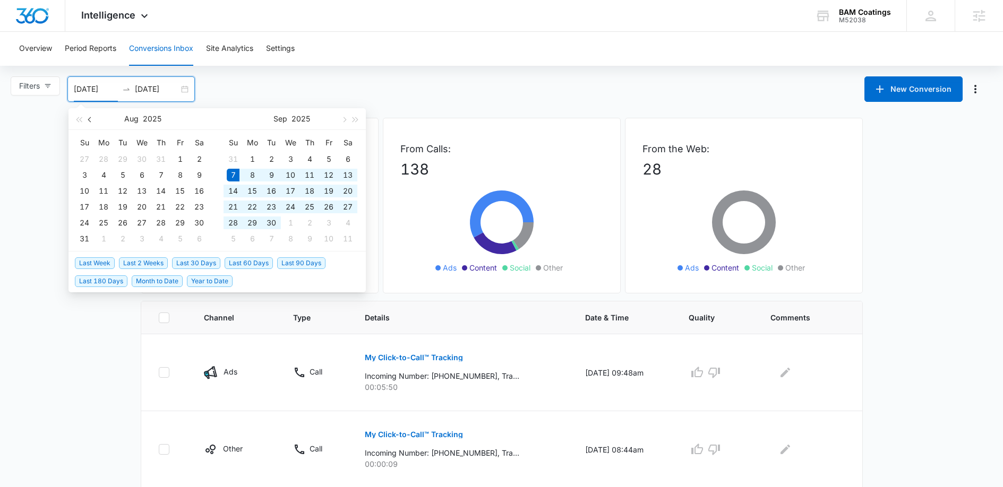
click at [91, 121] on span "button" at bounding box center [90, 119] width 5 height 5
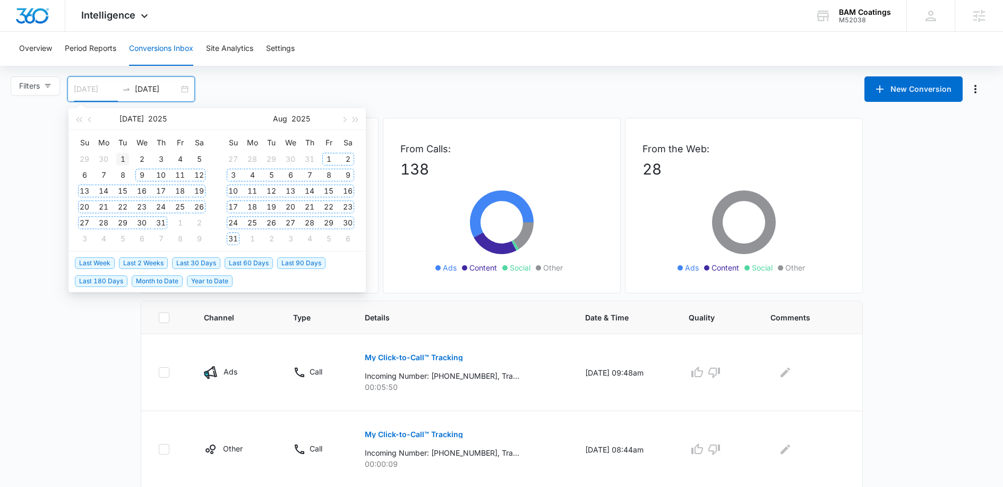
type input "[DATE]"
click at [125, 160] on div "1" at bounding box center [122, 159] width 13 height 13
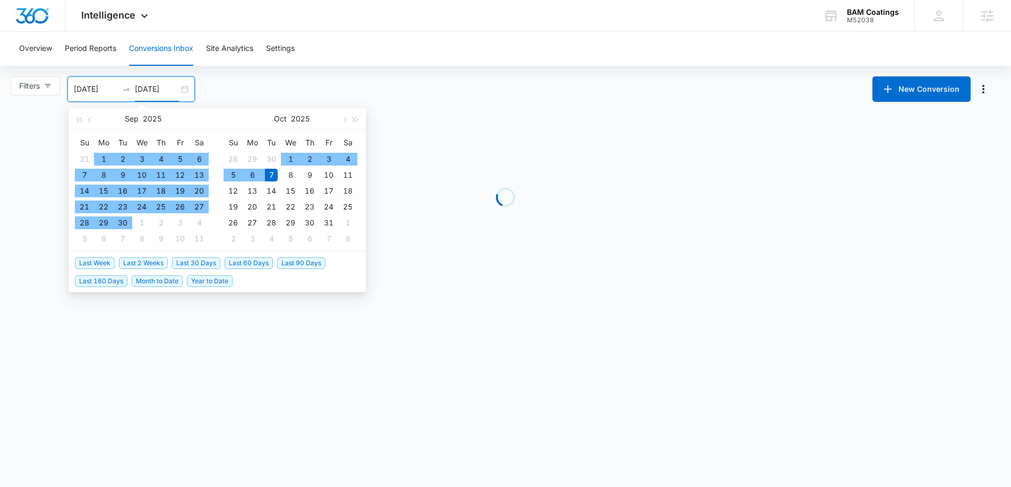
type input "[DATE]"
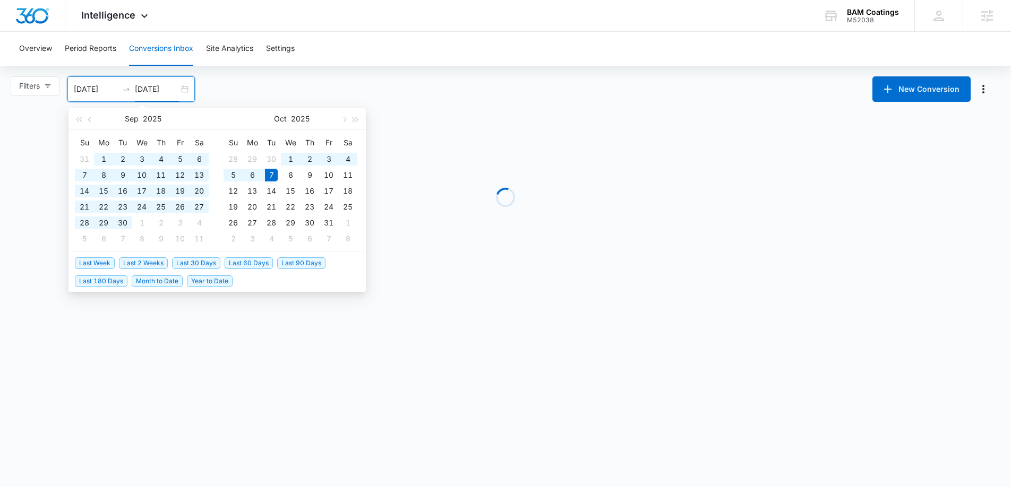
click at [367, 61] on div "Overview Period Reports Conversions Inbox Site Analytics Settings" at bounding box center [505, 49] width 985 height 34
